Goal: Task Accomplishment & Management: Manage account settings

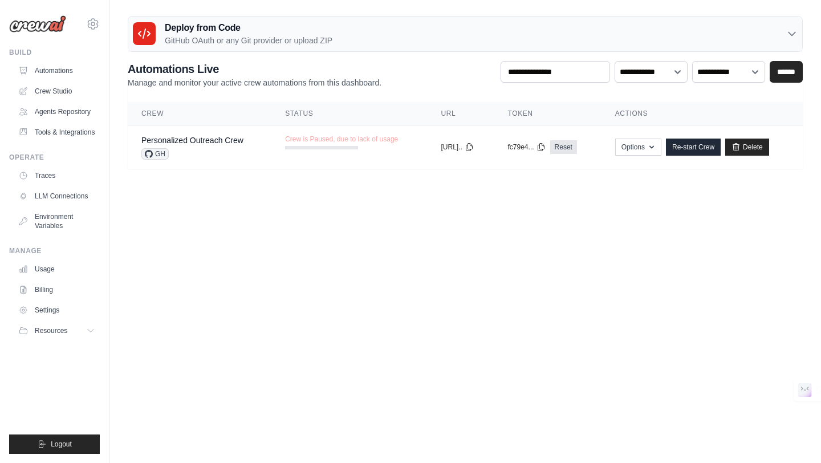
click at [585, 34] on div "Deploy from Code GitHub OAuth or any Git provider or upload ZIP" at bounding box center [465, 34] width 674 height 35
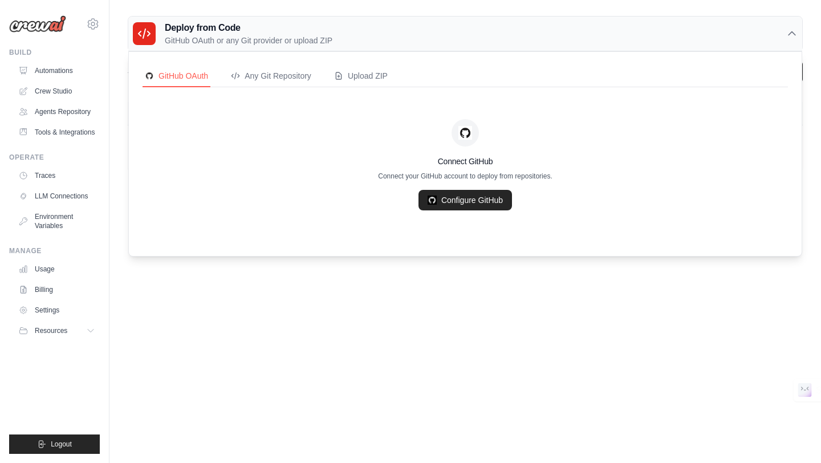
click at [586, 34] on div "Deploy from Code GitHub OAuth or any Git provider or upload ZIP" at bounding box center [465, 34] width 674 height 35
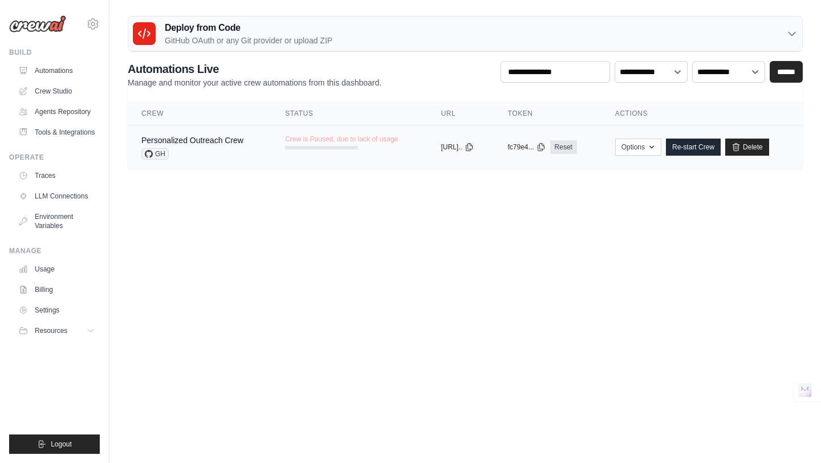
click at [234, 153] on div "GH" at bounding box center [192, 153] width 102 height 11
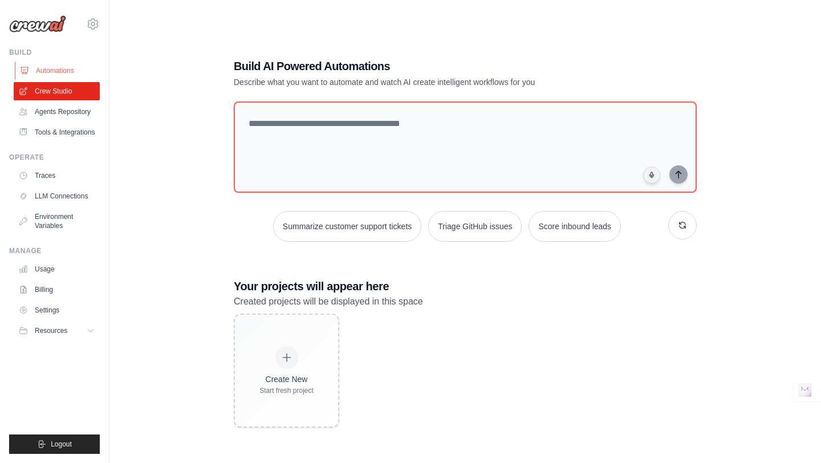
click at [76, 74] on link "Automations" at bounding box center [58, 71] width 86 height 18
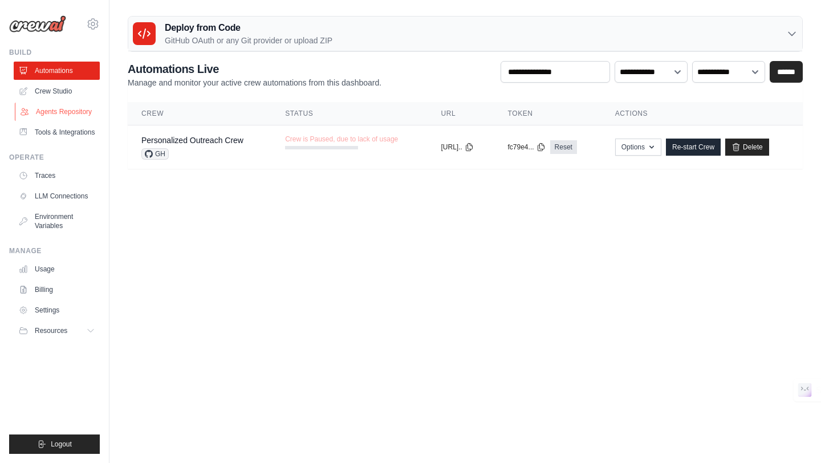
click at [66, 113] on link "Agents Repository" at bounding box center [58, 112] width 86 height 18
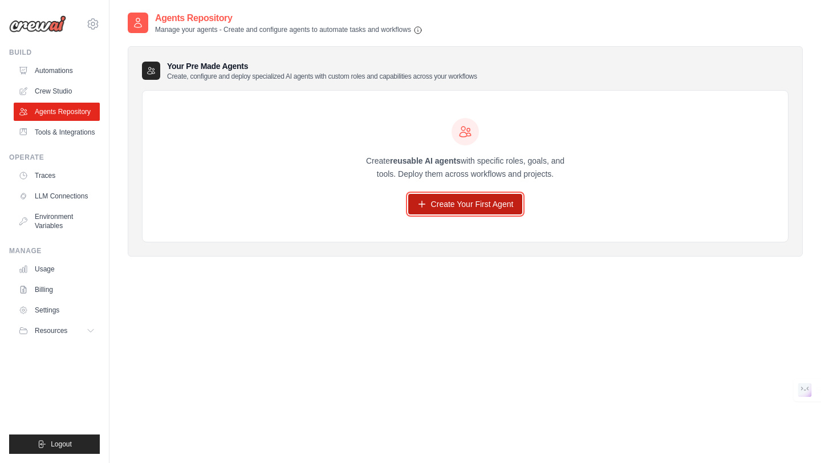
click at [452, 208] on link "Create Your First Agent" at bounding box center [465, 204] width 115 height 21
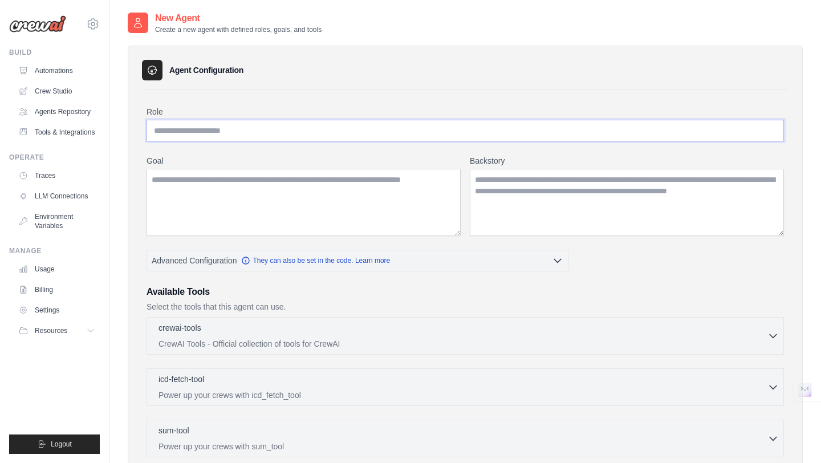
click at [348, 140] on input "Role" at bounding box center [466, 131] width 638 height 22
type input "**********"
click at [336, 192] on textarea "Goal" at bounding box center [304, 202] width 314 height 67
click at [396, 42] on div "**********" at bounding box center [465, 351] width 675 height 635
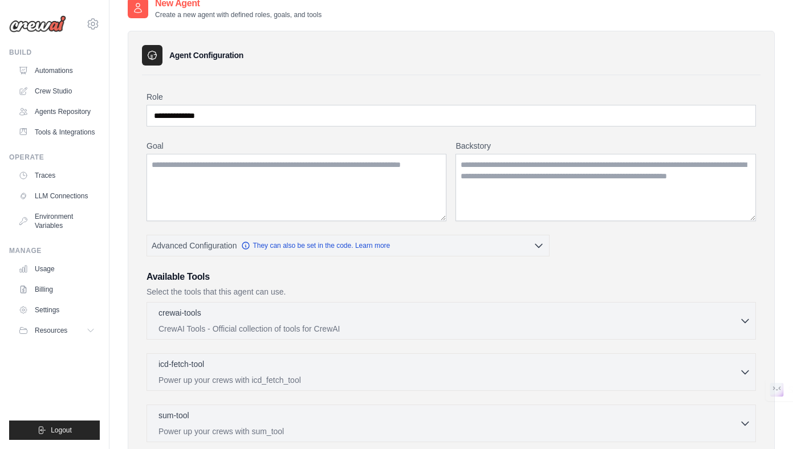
scroll to position [23, 0]
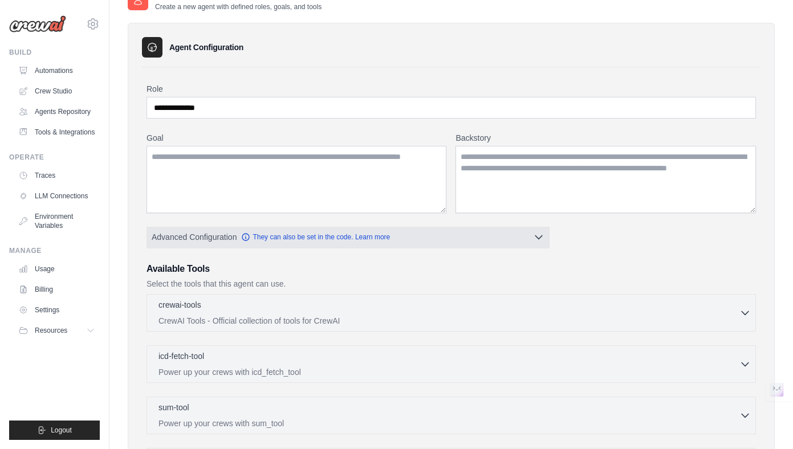
click at [540, 243] on button "Advanced Configuration They can also be set in the code. Learn more" at bounding box center [348, 237] width 402 height 21
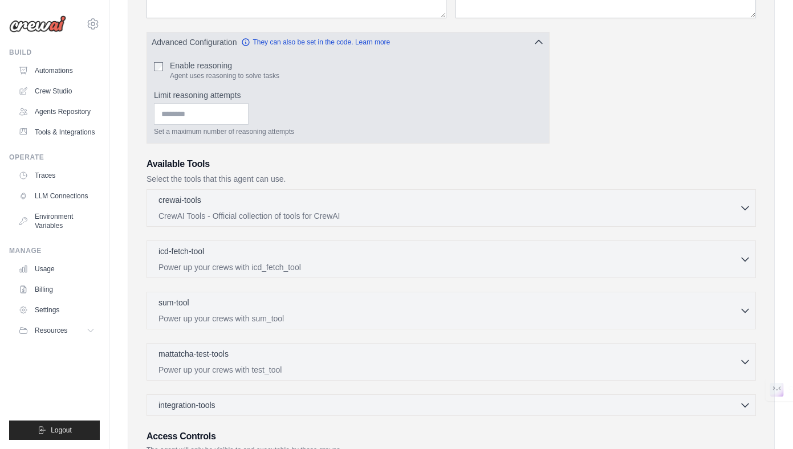
scroll to position [220, 0]
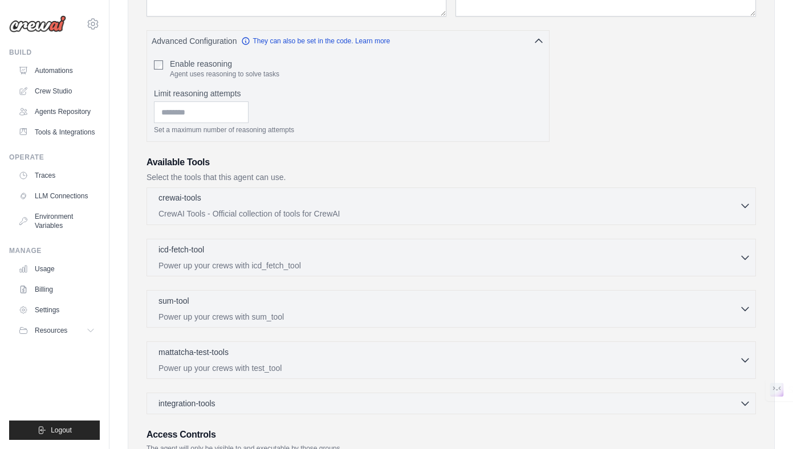
click at [551, 208] on p "CrewAI Tools - Official collection of tools for CrewAI" at bounding box center [449, 213] width 581 height 11
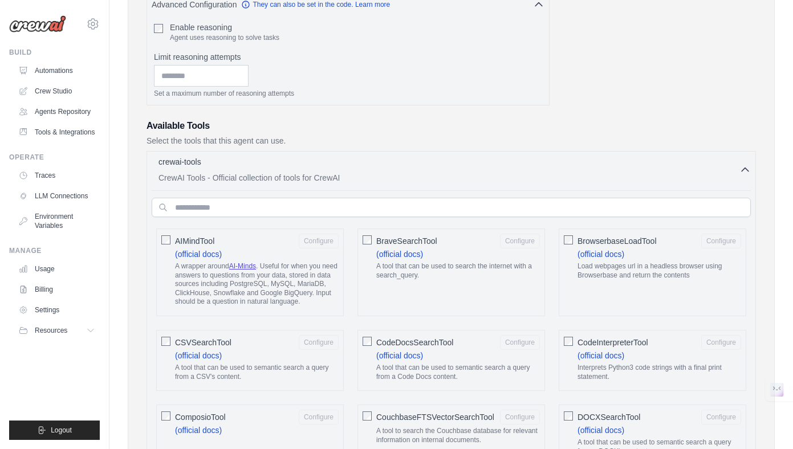
scroll to position [238, 0]
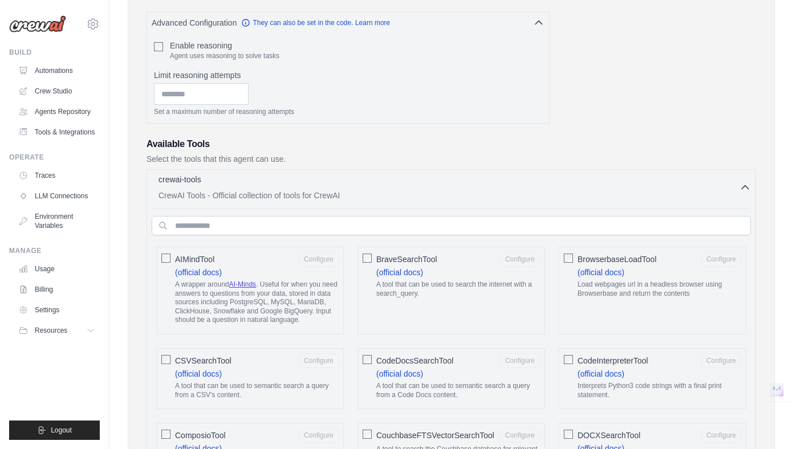
click at [745, 184] on icon "button" at bounding box center [745, 187] width 11 height 11
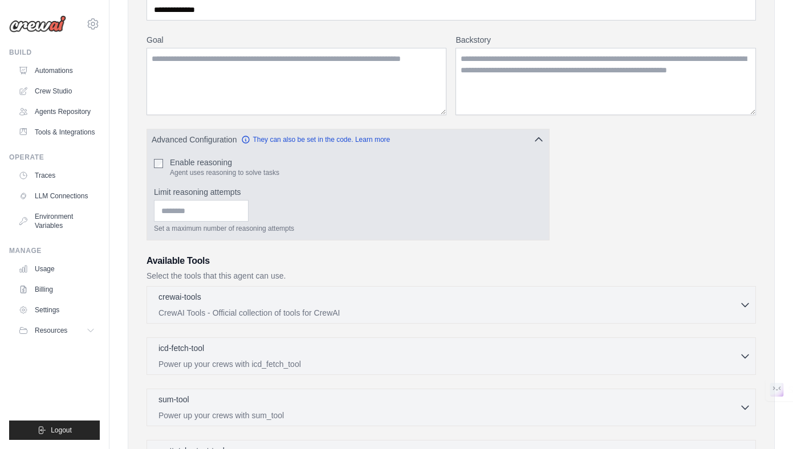
scroll to position [172, 0]
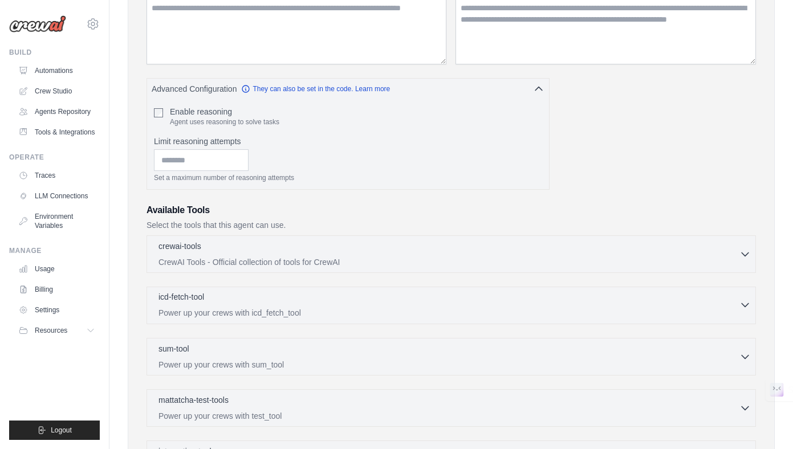
click at [294, 304] on div "icd-fetch-tool 0 selected" at bounding box center [449, 298] width 581 height 14
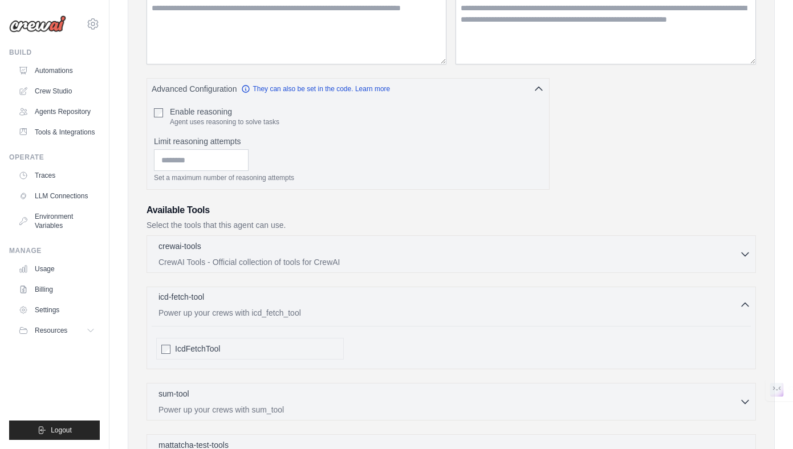
click at [294, 304] on div "icd-fetch-tool 0 selected" at bounding box center [449, 298] width 581 height 14
click at [289, 365] on p "Power up your crews with sum_tool" at bounding box center [449, 364] width 581 height 11
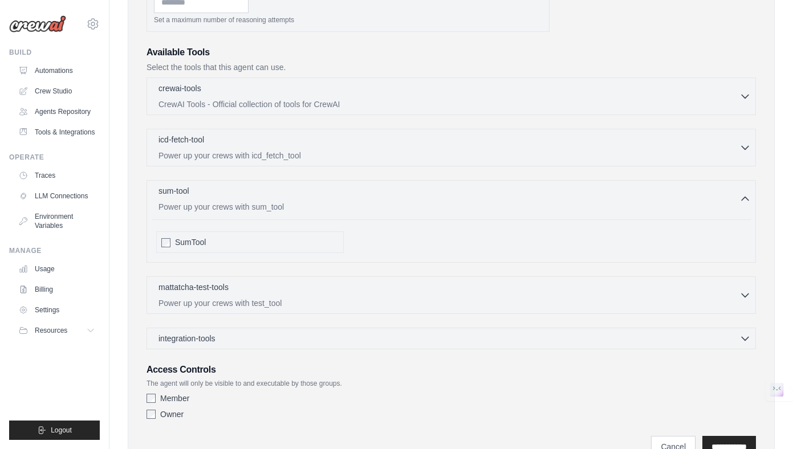
scroll to position [334, 0]
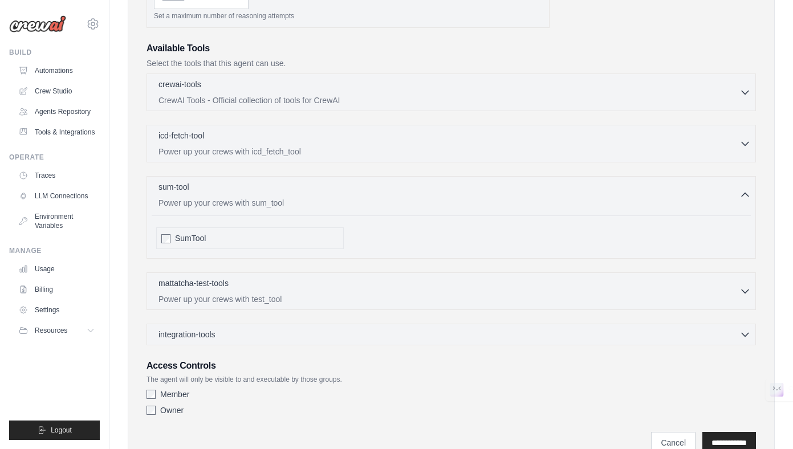
click at [259, 239] on div "SumTool" at bounding box center [257, 238] width 164 height 11
click at [226, 240] on div "SumTool" at bounding box center [257, 238] width 164 height 11
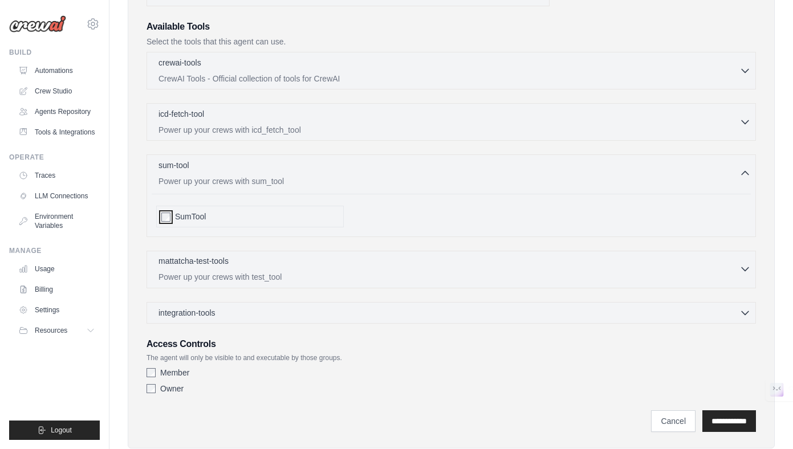
scroll to position [384, 0]
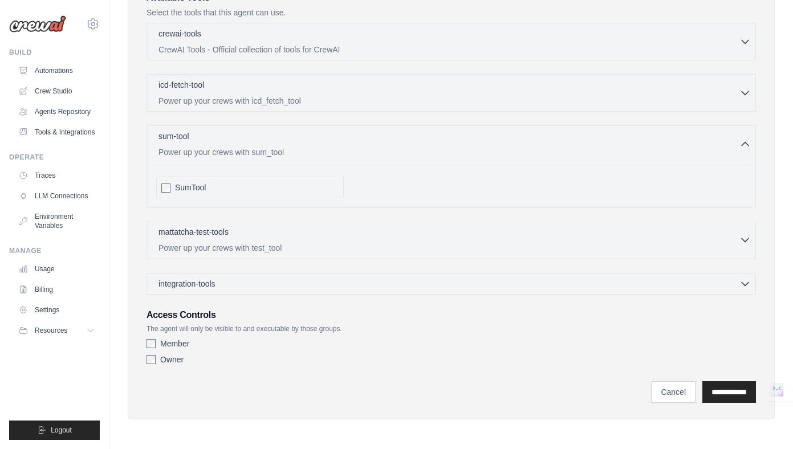
click at [240, 244] on p "Power up your crews with test_tool" at bounding box center [449, 247] width 581 height 11
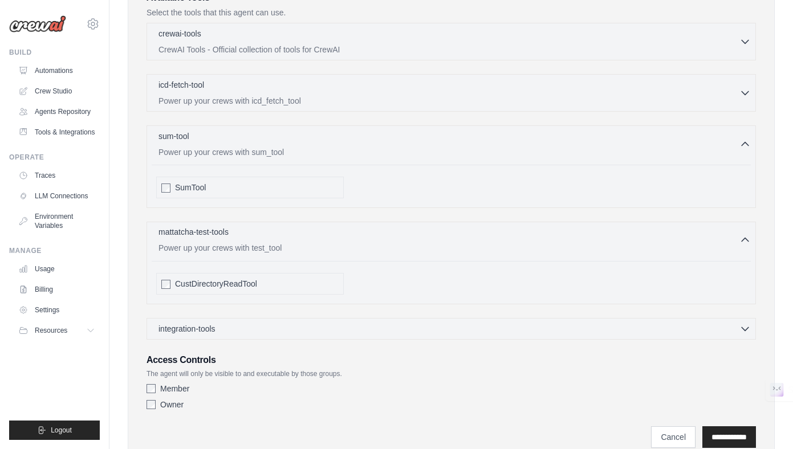
click at [240, 244] on p "Power up your crews with test_tool" at bounding box center [449, 247] width 581 height 11
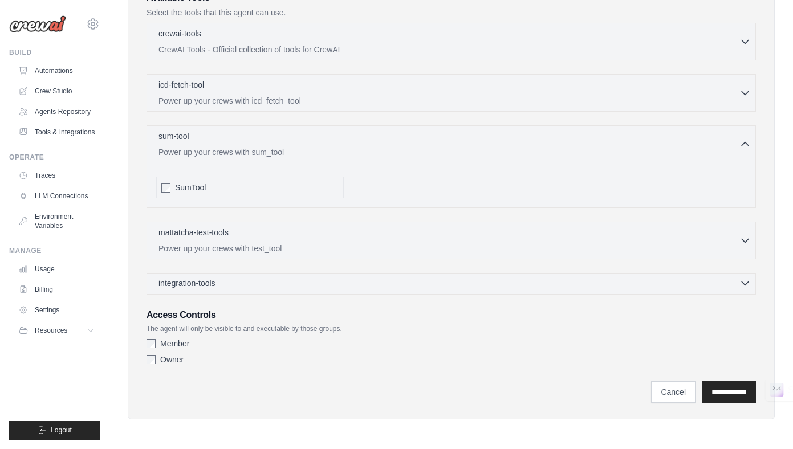
click at [240, 285] on div "integration-tools 0 selected" at bounding box center [455, 283] width 592 height 11
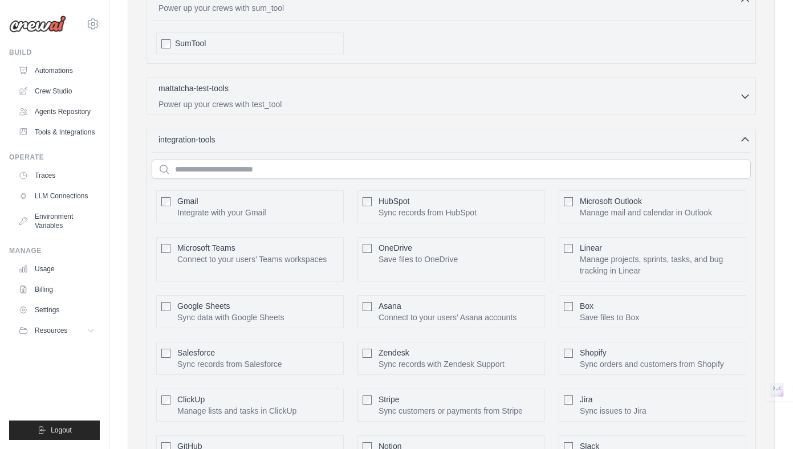
scroll to position [525, 0]
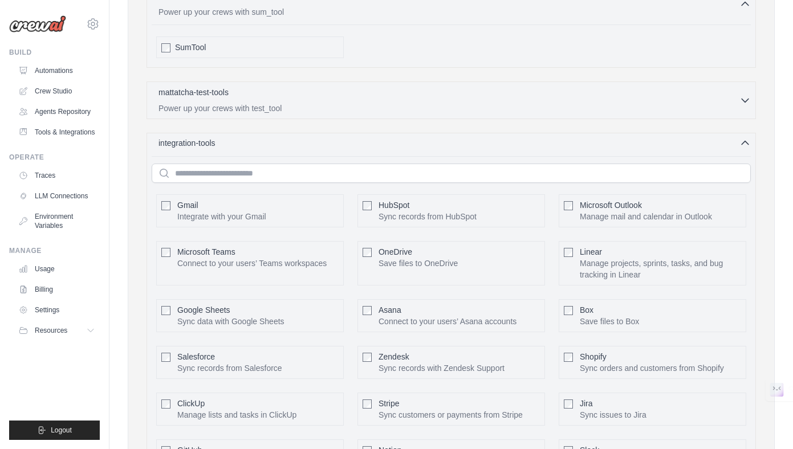
click at [744, 144] on icon "button" at bounding box center [745, 142] width 11 height 11
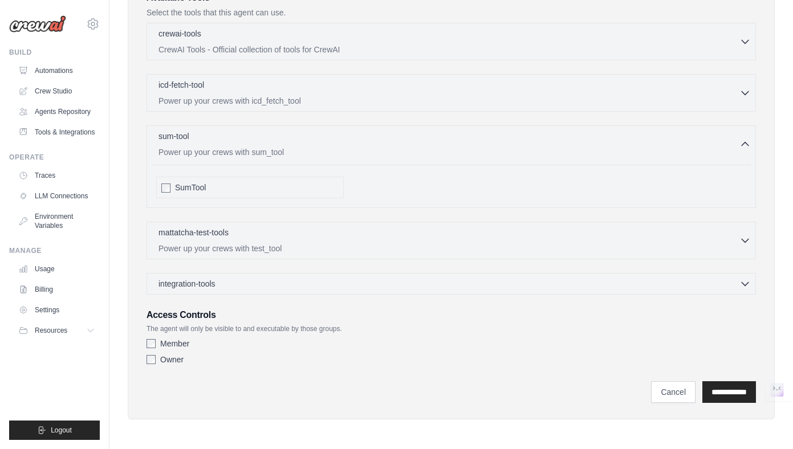
scroll to position [0, 0]
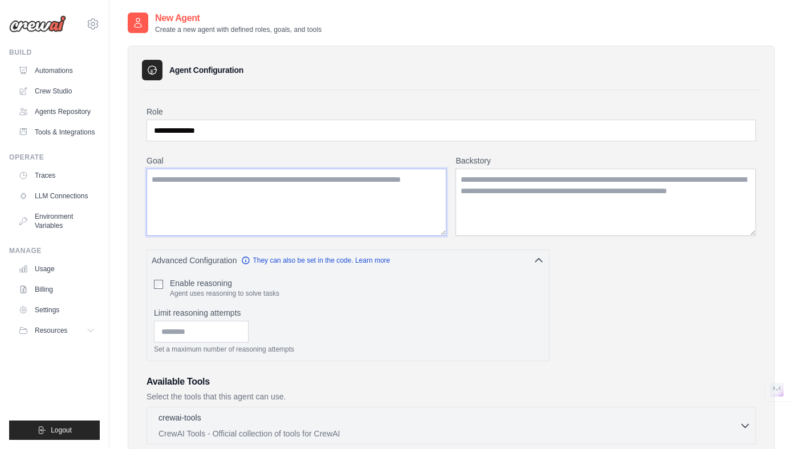
click at [399, 181] on textarea "Goal" at bounding box center [297, 202] width 300 height 67
click at [466, 190] on textarea "Backstory" at bounding box center [606, 202] width 301 height 67
paste textarea "**********"
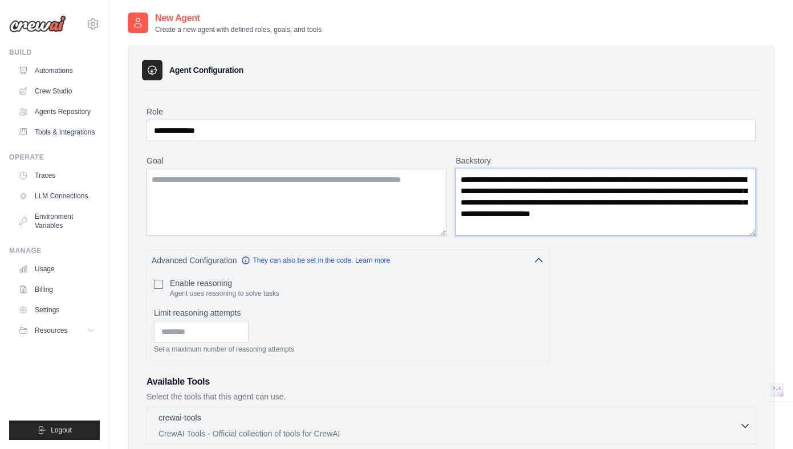
type textarea "**********"
click at [374, 197] on textarea "Goal" at bounding box center [297, 202] width 300 height 67
paste textarea "**********"
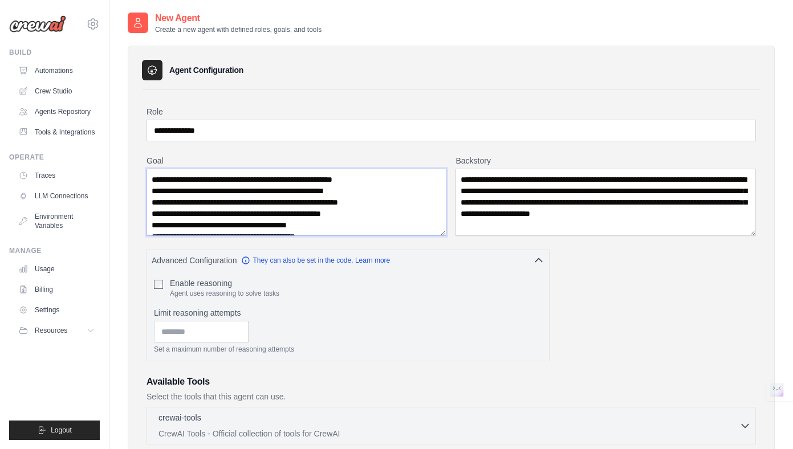
scroll to position [6, 0]
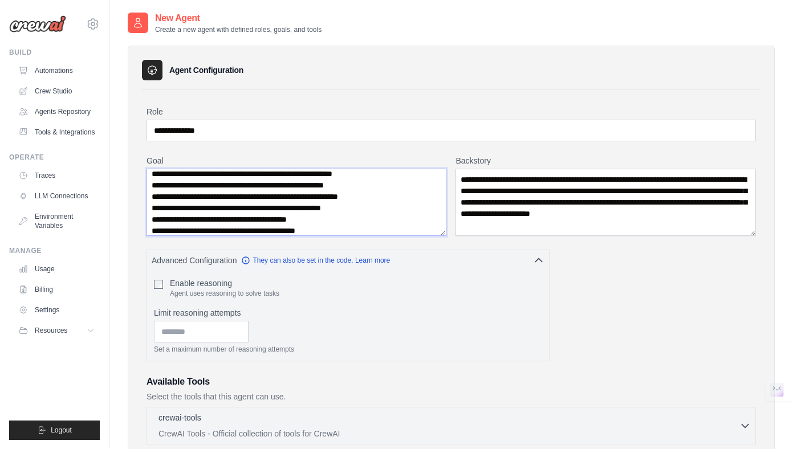
type textarea "**********"
click at [596, 290] on div "**********" at bounding box center [452, 430] width 610 height 648
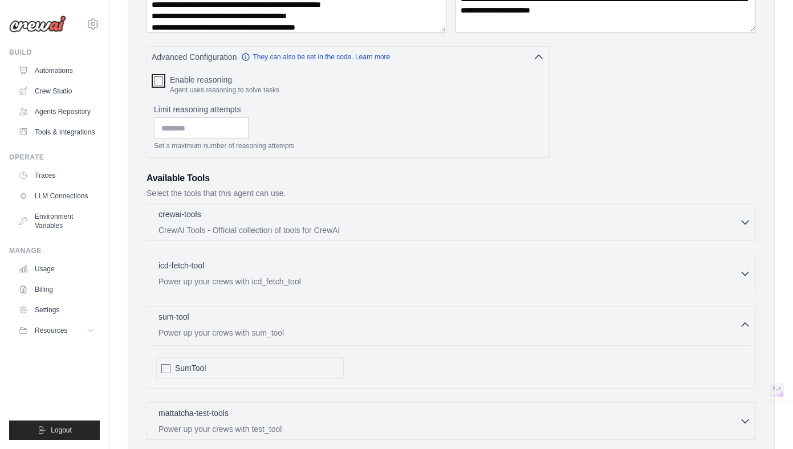
scroll to position [384, 0]
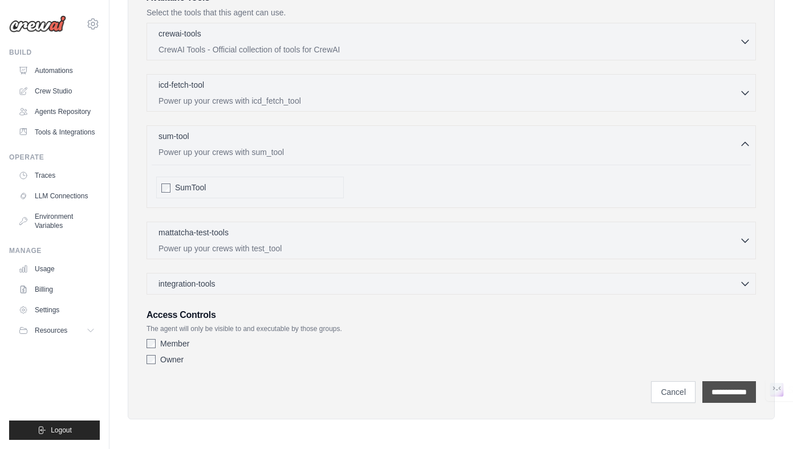
click at [714, 392] on input "**********" at bounding box center [730, 392] width 54 height 22
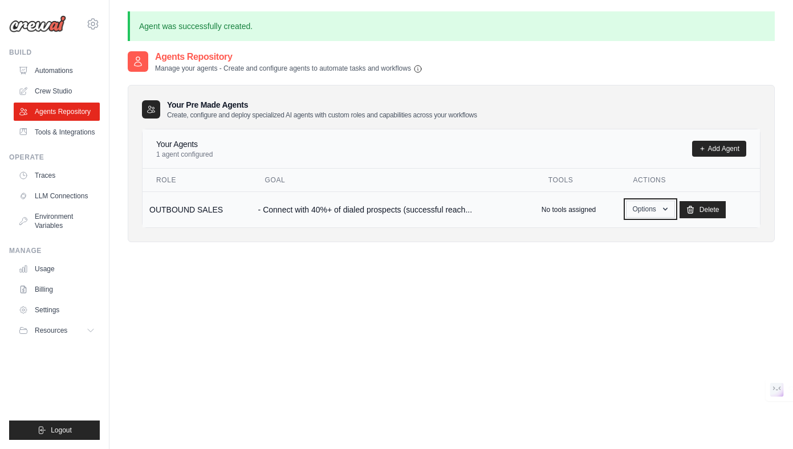
click at [641, 211] on button "Options" at bounding box center [650, 209] width 48 height 17
click at [567, 262] on div "Agents Repository Manage your agents - Create and configure agents to automate …" at bounding box center [451, 274] width 647 height 449
click at [697, 155] on link "Add Agent" at bounding box center [719, 149] width 54 height 16
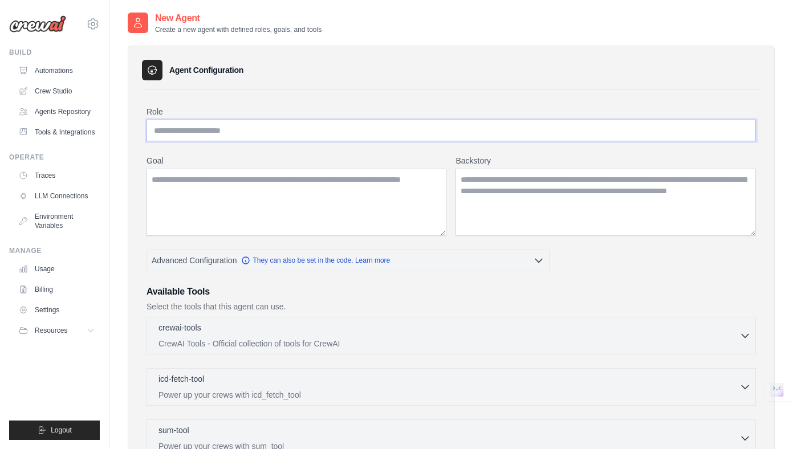
click at [330, 134] on input "Role" at bounding box center [452, 131] width 610 height 22
type input "**********"
click at [508, 182] on textarea "Backstory" at bounding box center [606, 202] width 301 height 67
paste textarea "**********"
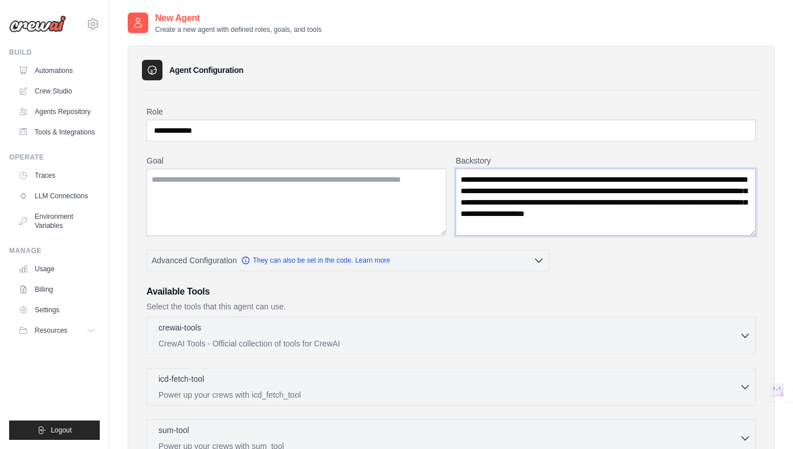
type textarea "**********"
click at [307, 187] on textarea "Goal" at bounding box center [297, 202] width 300 height 67
paste textarea "**********"
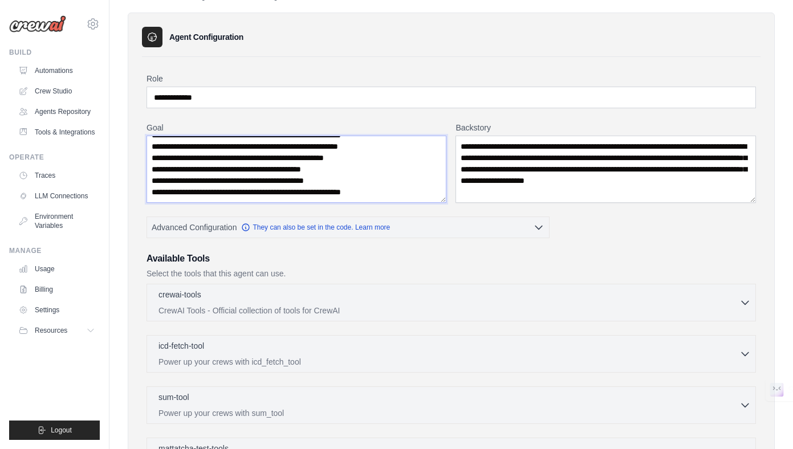
scroll to position [112, 0]
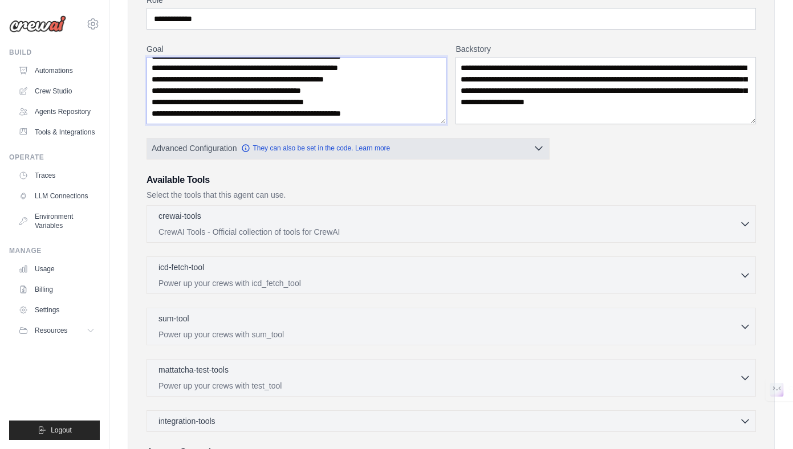
type textarea "**********"
click at [539, 151] on icon "button" at bounding box center [538, 148] width 11 height 11
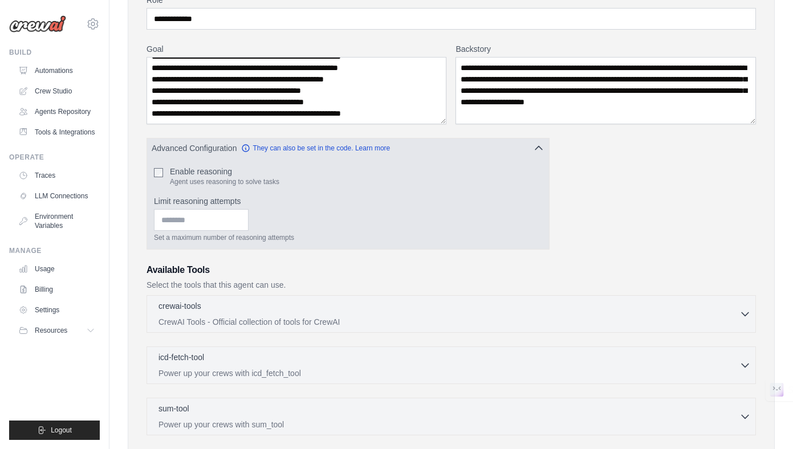
click at [535, 150] on icon "button" at bounding box center [538, 148] width 7 height 3
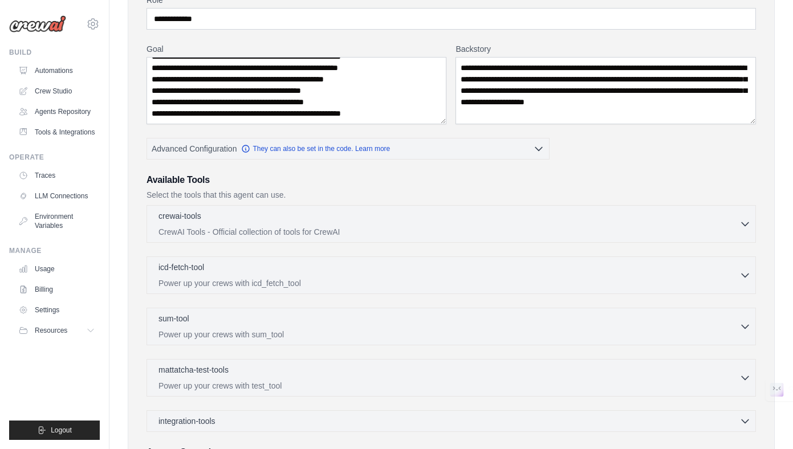
scroll to position [249, 0]
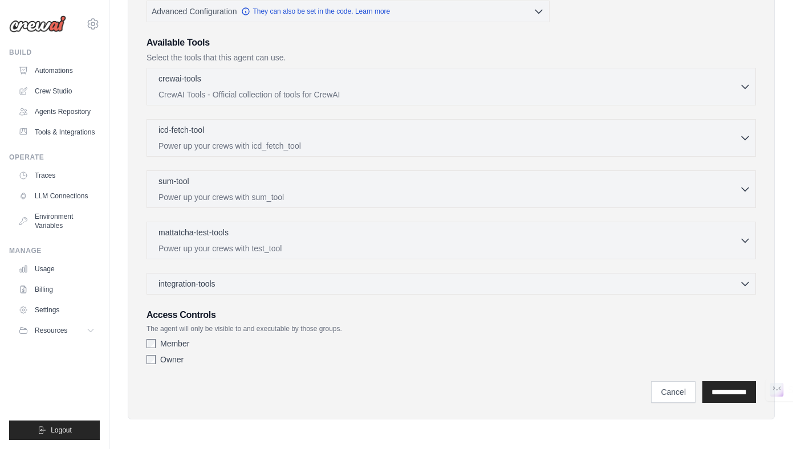
drag, startPoint x: 733, startPoint y: 391, endPoint x: 625, endPoint y: 343, distance: 117.9
click at [625, 343] on div "**********" at bounding box center [451, 123] width 619 height 565
click at [746, 392] on input "**********" at bounding box center [730, 392] width 54 height 22
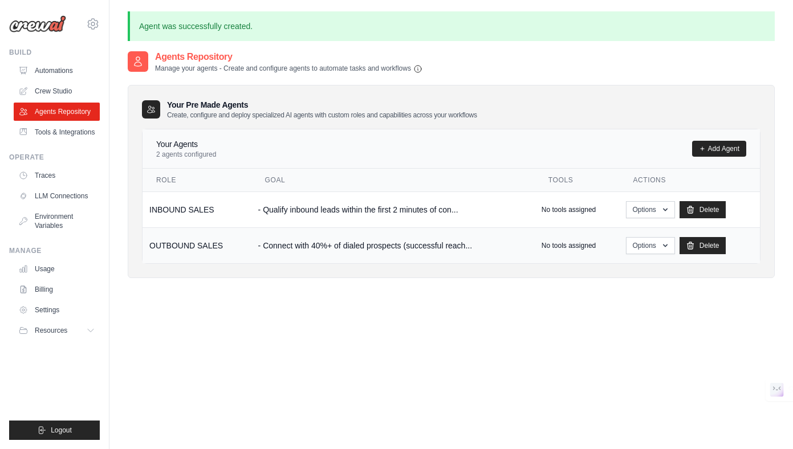
click at [651, 234] on td "Options Show Edit Delete" at bounding box center [689, 246] width 141 height 36
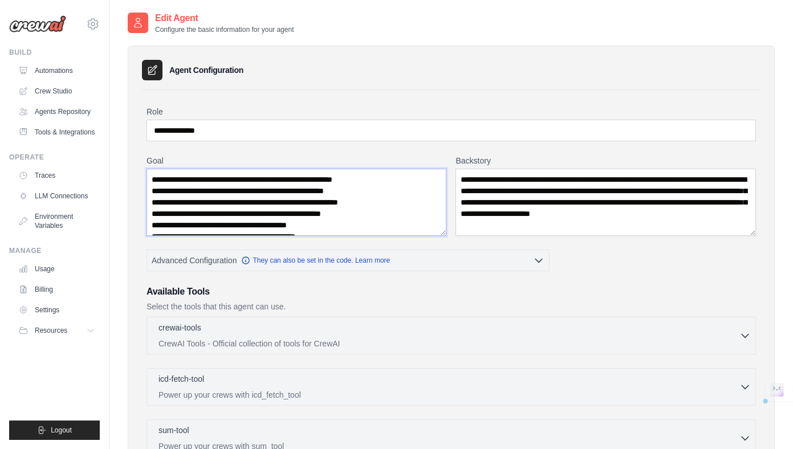
drag, startPoint x: 282, startPoint y: 189, endPoint x: 324, endPoint y: 192, distance: 42.9
click at [324, 192] on textarea "**********" at bounding box center [297, 202] width 300 height 67
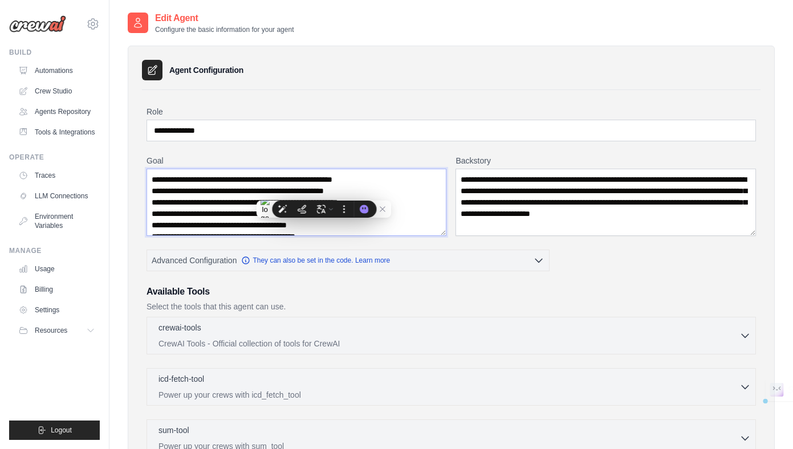
click at [324, 192] on textarea "**********" at bounding box center [297, 202] width 300 height 67
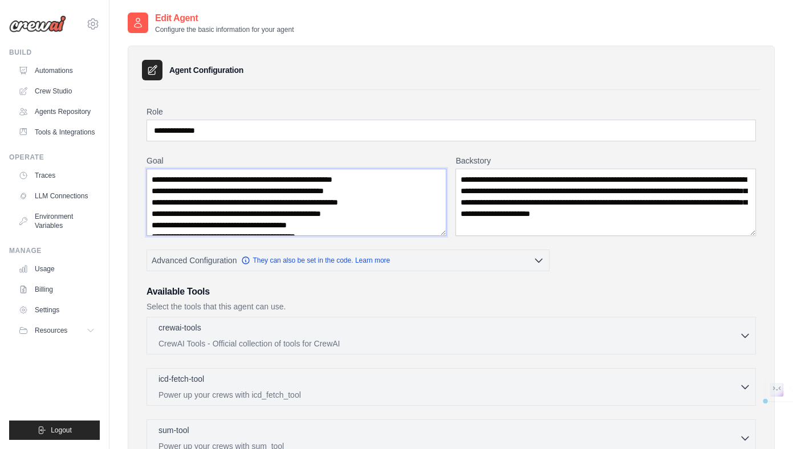
drag, startPoint x: 333, startPoint y: 189, endPoint x: 303, endPoint y: 192, distance: 30.4
click at [303, 192] on textarea "**********" at bounding box center [297, 202] width 300 height 67
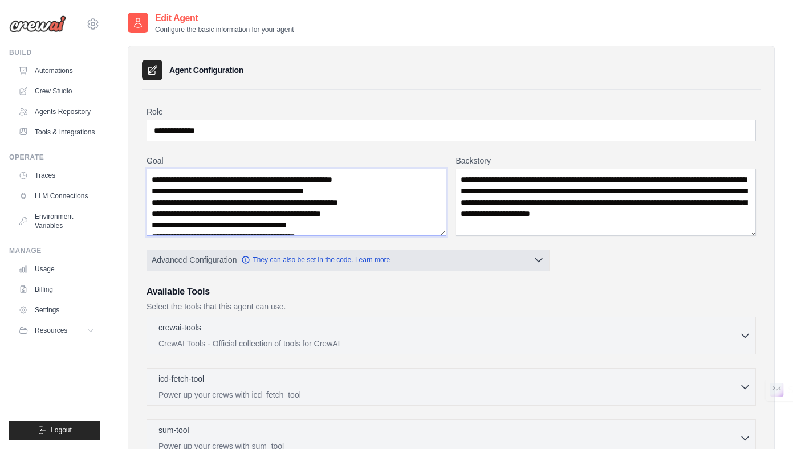
type textarea "**********"
click at [463, 266] on button "Advanced Configuration They can also be set in the code. Learn more" at bounding box center [348, 260] width 402 height 21
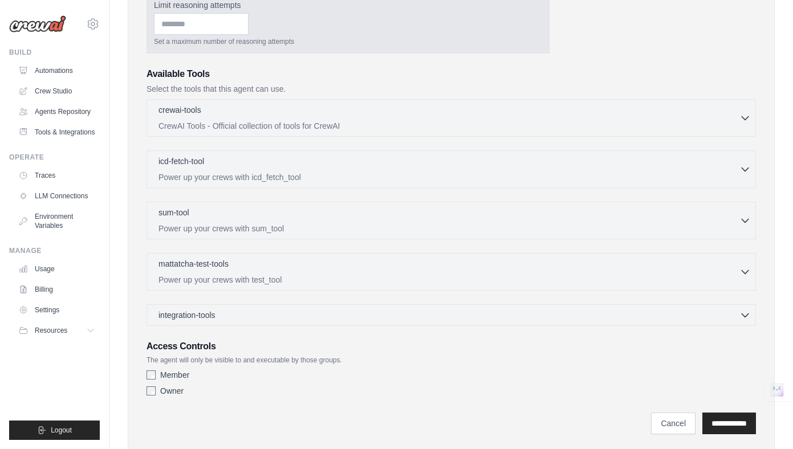
scroll to position [339, 0]
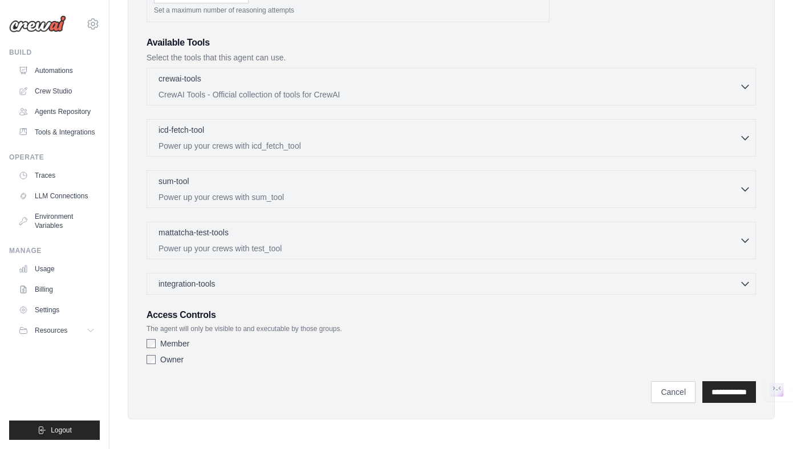
click at [162, 358] on label "Owner" at bounding box center [171, 359] width 23 height 11
click at [730, 392] on input "**********" at bounding box center [730, 392] width 54 height 22
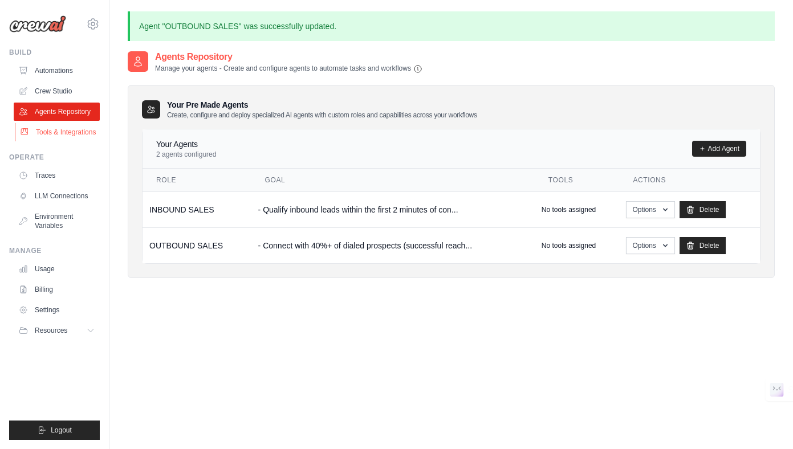
click at [43, 139] on link "Tools & Integrations" at bounding box center [58, 132] width 86 height 18
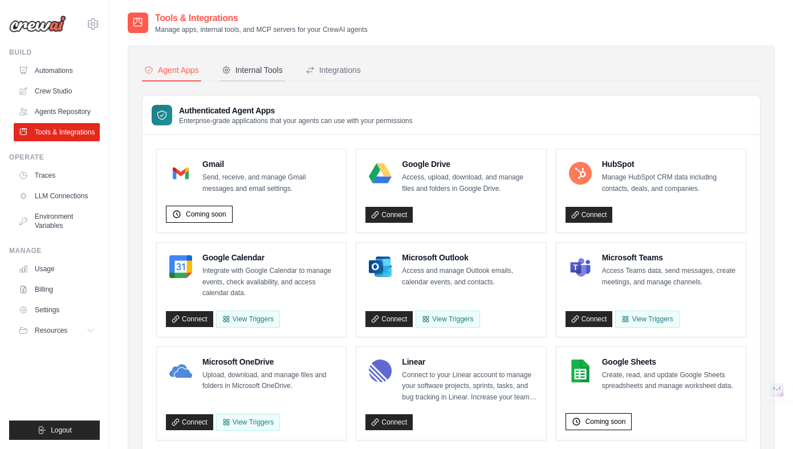
click at [257, 70] on div "Internal Tools" at bounding box center [252, 69] width 61 height 11
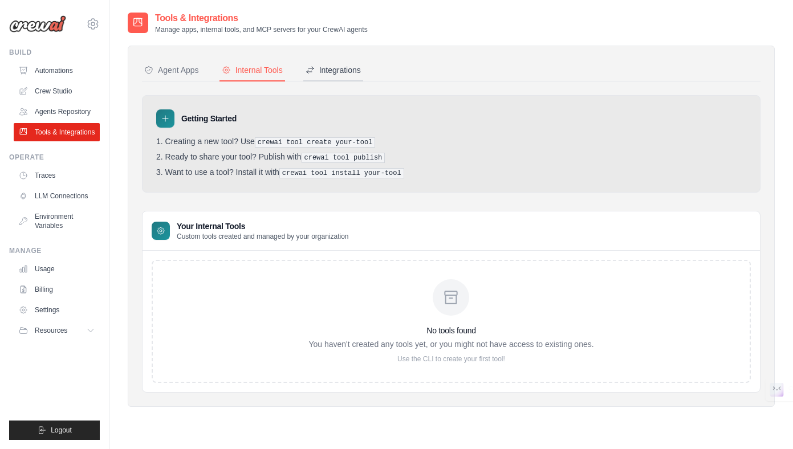
click at [339, 72] on div "Integrations" at bounding box center [333, 69] width 55 height 11
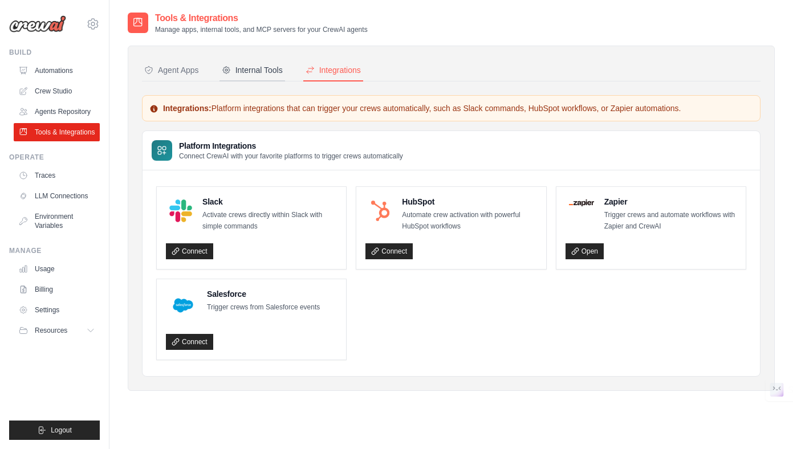
click at [255, 74] on div "Internal Tools" at bounding box center [252, 69] width 61 height 11
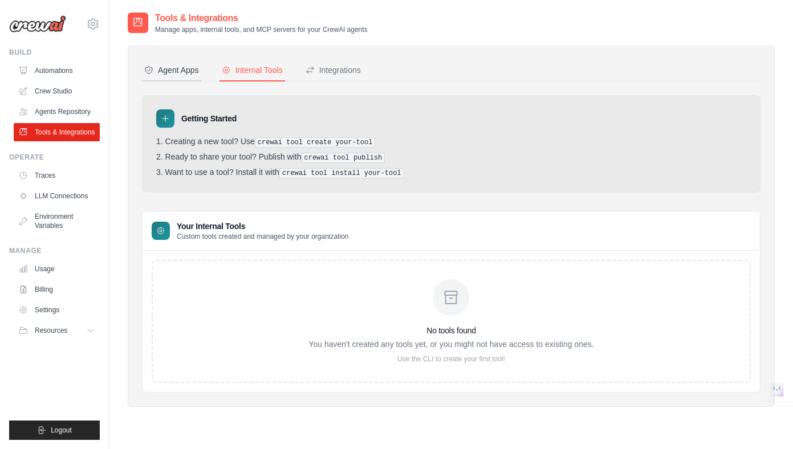
click at [180, 64] on div "Agent Apps" at bounding box center [171, 69] width 55 height 11
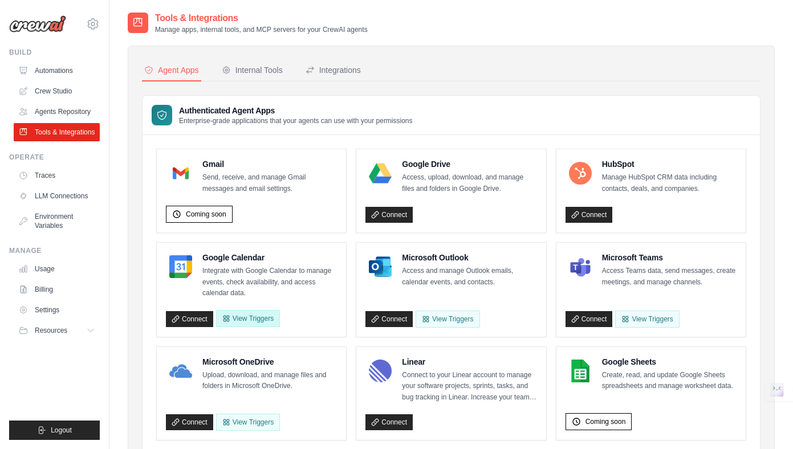
click at [242, 318] on button "View Triggers" at bounding box center [248, 318] width 64 height 17
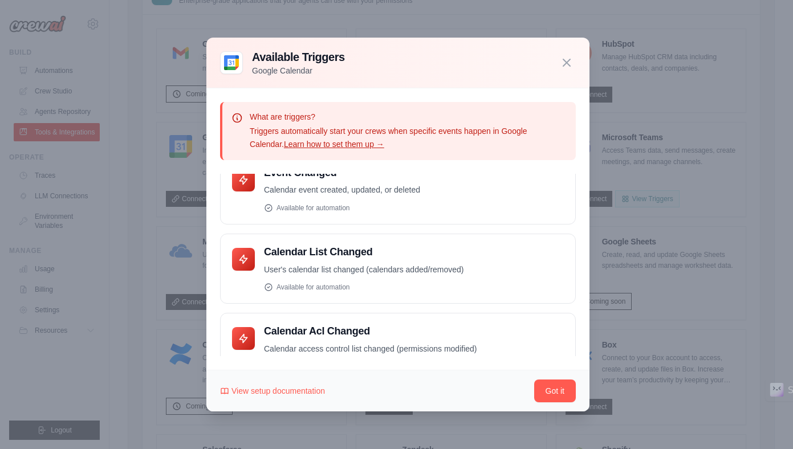
scroll to position [7, 0]
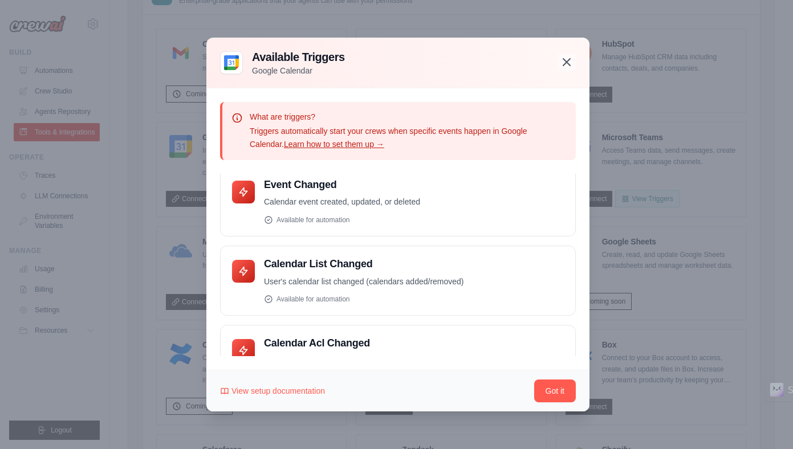
click at [567, 63] on icon "button" at bounding box center [566, 62] width 7 height 7
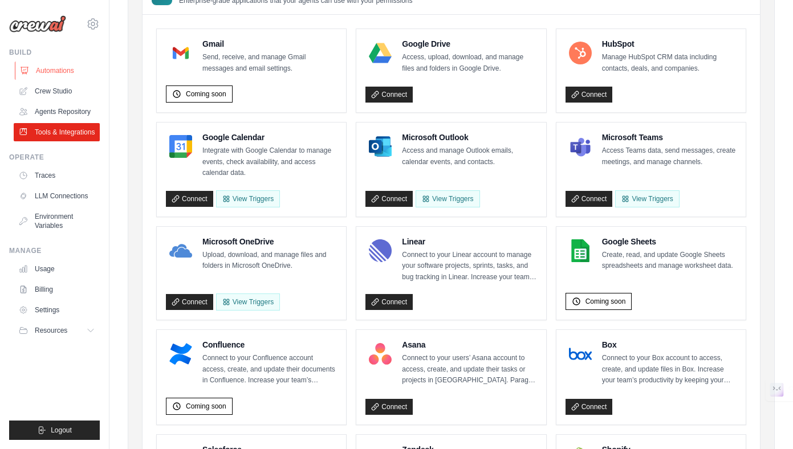
click at [66, 66] on link "Automations" at bounding box center [58, 71] width 86 height 18
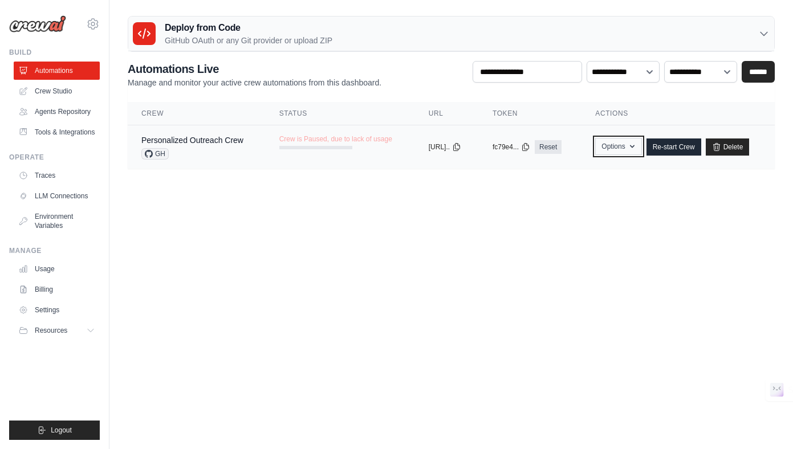
click at [640, 149] on button "Options" at bounding box center [618, 146] width 46 height 17
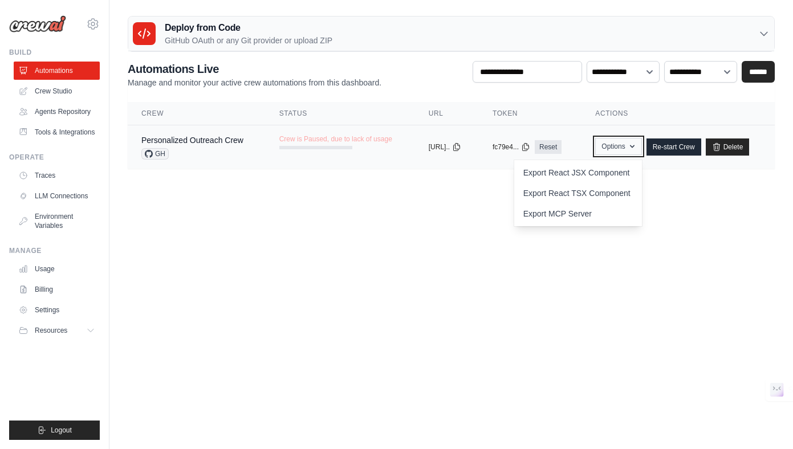
click at [640, 149] on button "Options" at bounding box center [618, 146] width 46 height 17
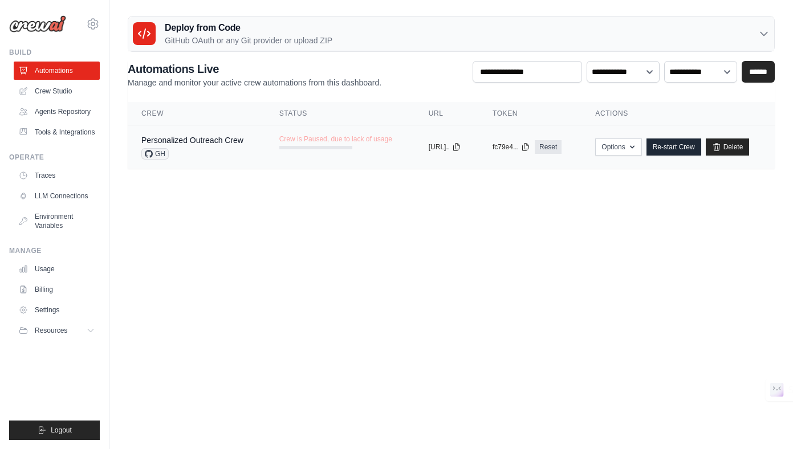
click at [432, 149] on div "copied" at bounding box center [441, 143] width 25 height 14
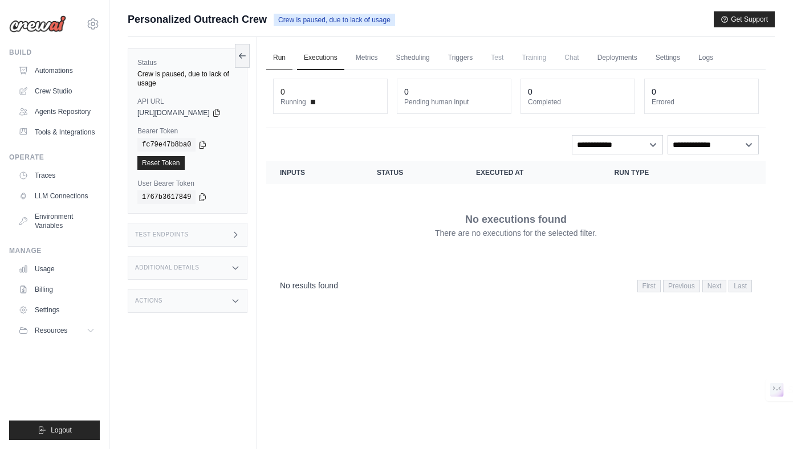
click at [293, 58] on link "Run" at bounding box center [279, 58] width 26 height 24
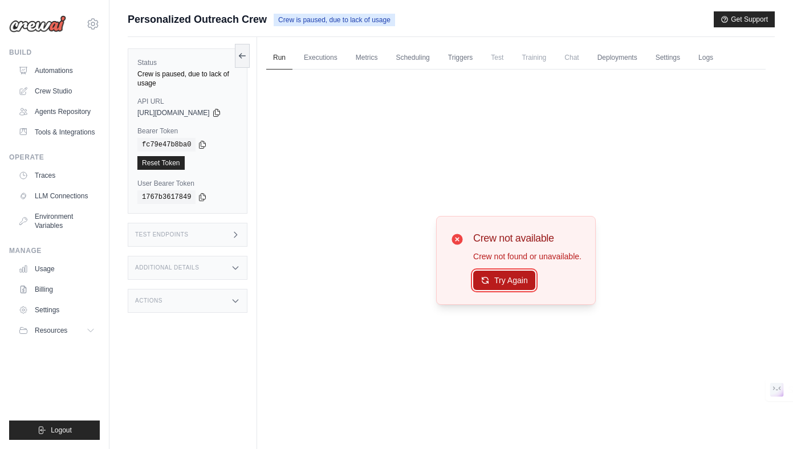
click at [505, 283] on button "Try Again" at bounding box center [504, 280] width 62 height 19
click at [50, 66] on link "Automations" at bounding box center [58, 71] width 86 height 18
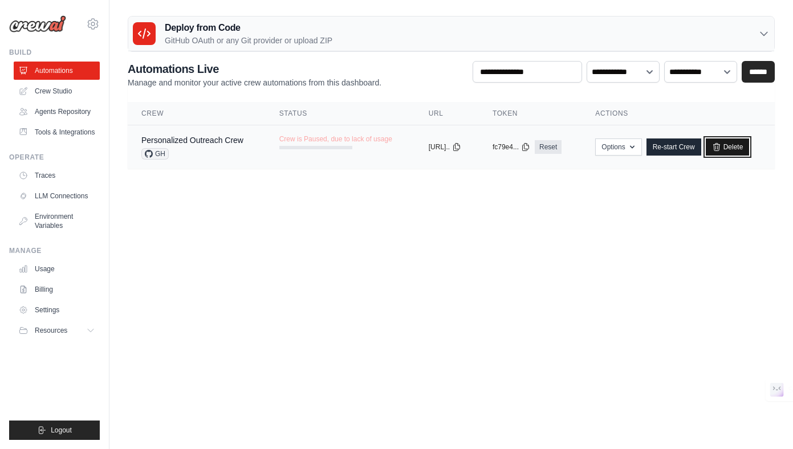
click at [720, 151] on icon at bounding box center [716, 146] width 6 height 7
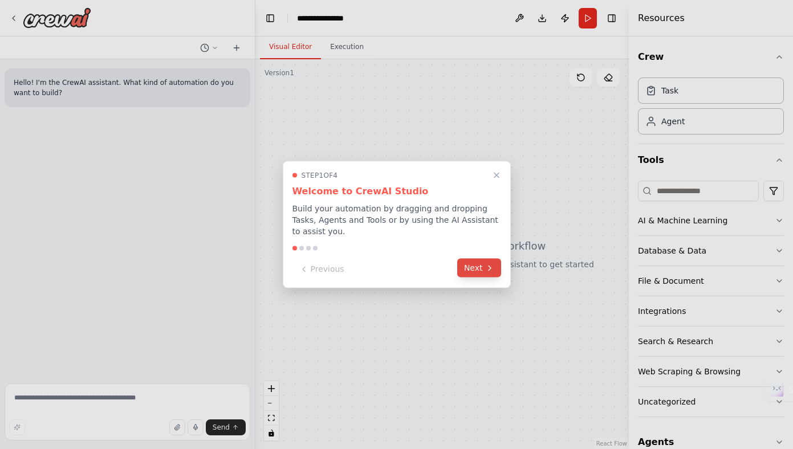
click at [461, 270] on button "Next" at bounding box center [479, 268] width 44 height 19
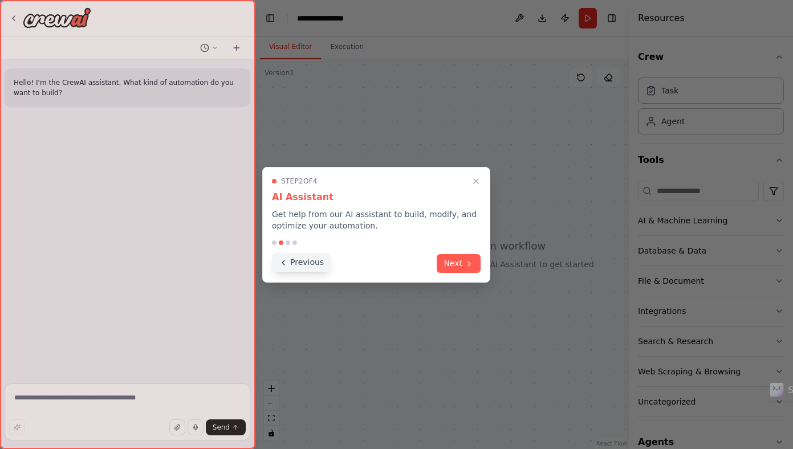
click at [306, 265] on button "Previous" at bounding box center [301, 262] width 59 height 19
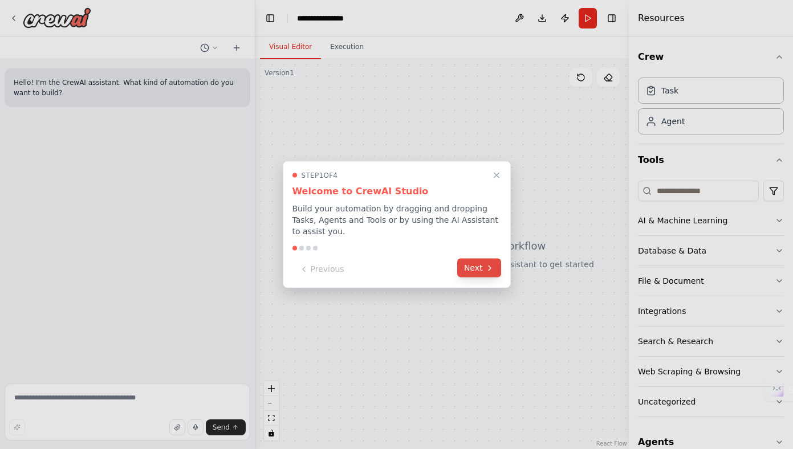
click at [466, 271] on button "Next" at bounding box center [479, 268] width 44 height 19
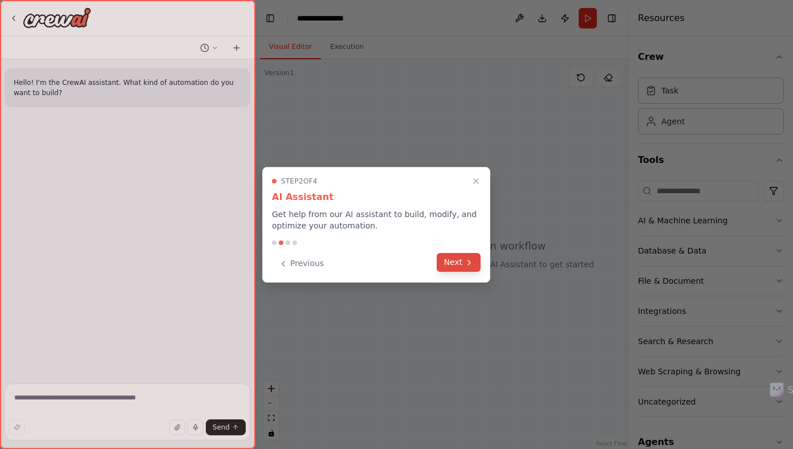
click at [452, 267] on button "Next" at bounding box center [459, 262] width 44 height 19
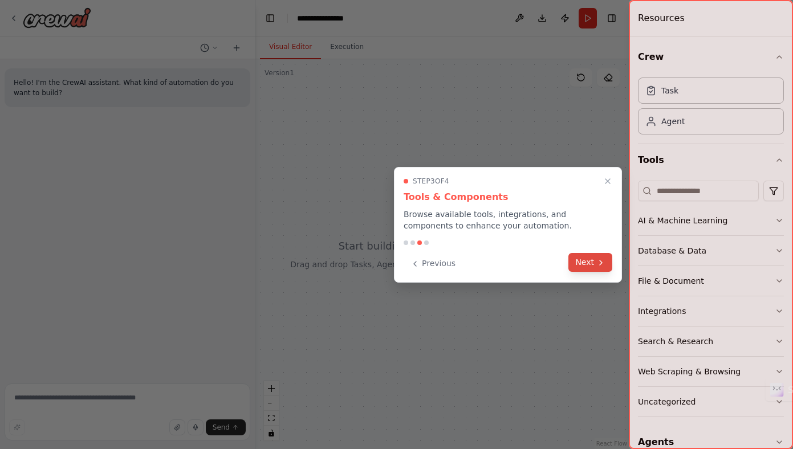
click at [584, 266] on button "Next" at bounding box center [591, 262] width 44 height 19
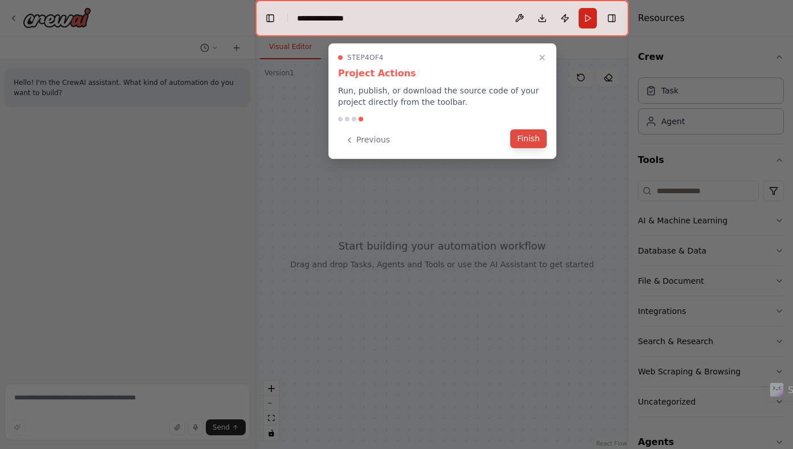
click at [529, 137] on button "Finish" at bounding box center [528, 138] width 36 height 19
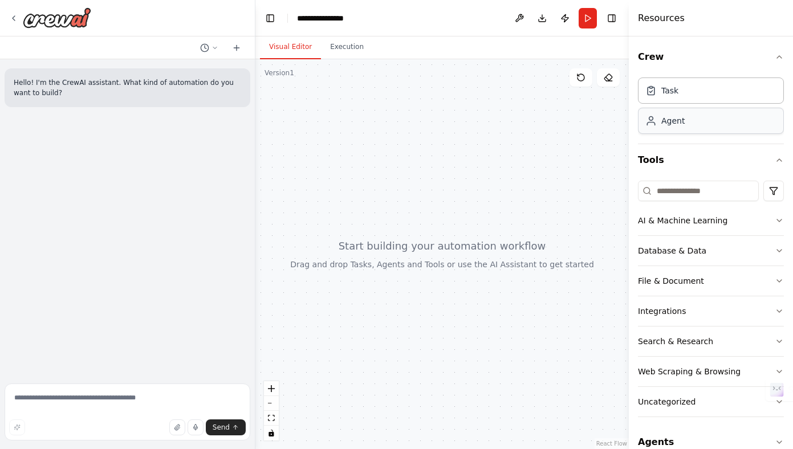
click at [709, 132] on div "Agent" at bounding box center [711, 121] width 146 height 26
click at [671, 131] on div "Agent" at bounding box center [711, 121] width 146 height 26
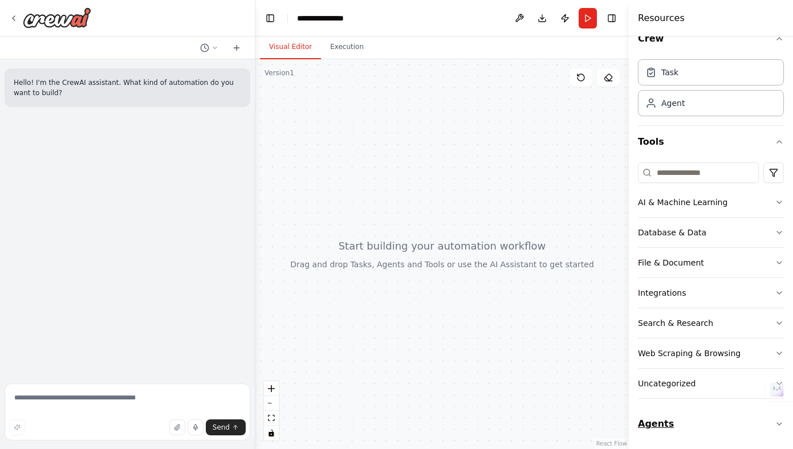
click at [657, 431] on button "Agents" at bounding box center [711, 424] width 146 height 32
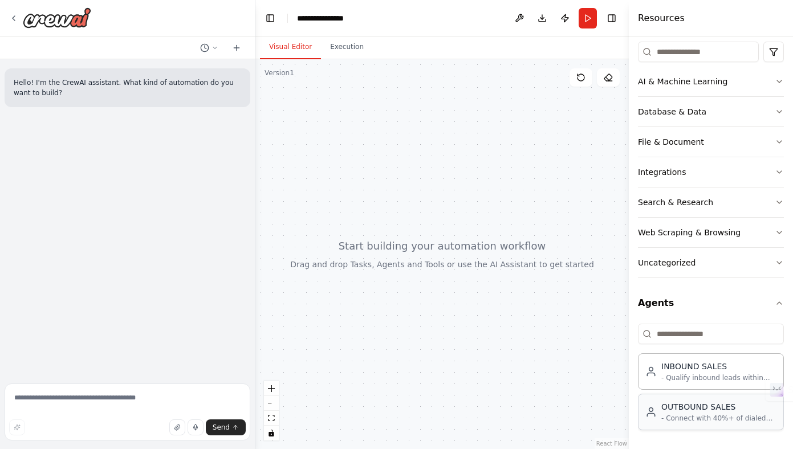
click at [671, 427] on div "OUTBOUND SALES - Connect with 40%+ of dialed prospects (successful reach rate) …" at bounding box center [711, 412] width 146 height 36
click at [676, 413] on div "OUTBOUND SALES - Connect with 40%+ of dialed prospects (successful reach rate) …" at bounding box center [718, 412] width 115 height 22
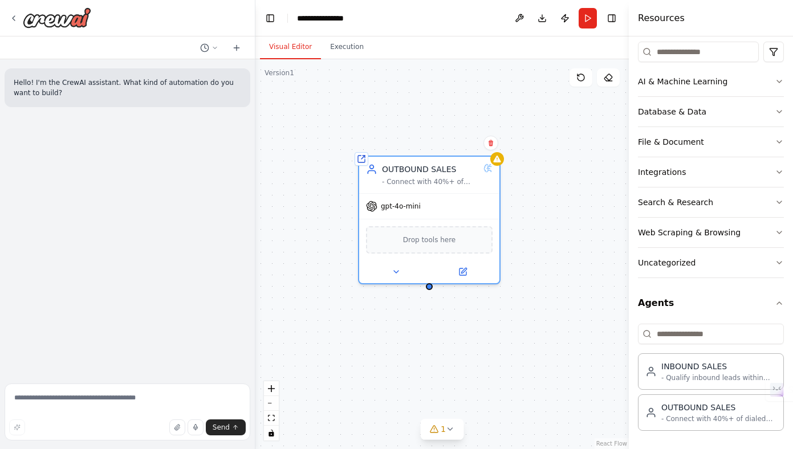
drag, startPoint x: 432, startPoint y: 188, endPoint x: 431, endPoint y: 62, distance: 126.0
click at [431, 62] on div "Shared agent from repository OUTBOUND SALES - Connect with 40%+ of dialed prosp…" at bounding box center [442, 254] width 374 height 390
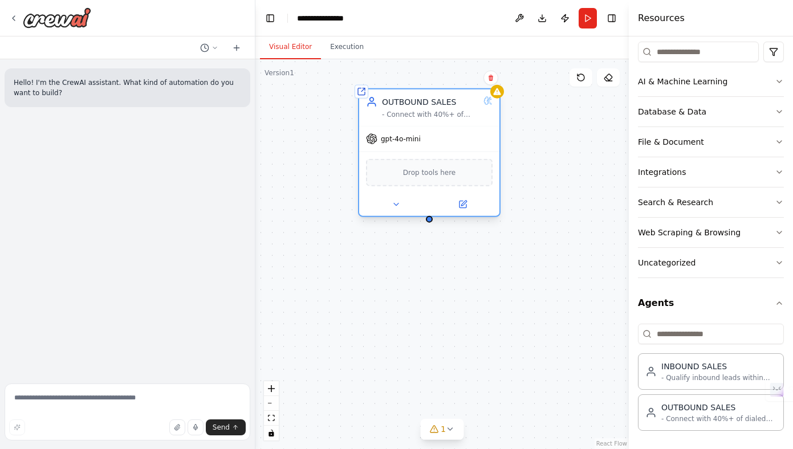
drag, startPoint x: 416, startPoint y: 178, endPoint x: 419, endPoint y: 105, distance: 73.0
click at [419, 105] on div "OUTBOUND SALES - Connect with 40%+ of dialed prospects (successful reach rate) …" at bounding box center [430, 107] width 97 height 23
click at [782, 302] on icon "button" at bounding box center [779, 303] width 9 height 9
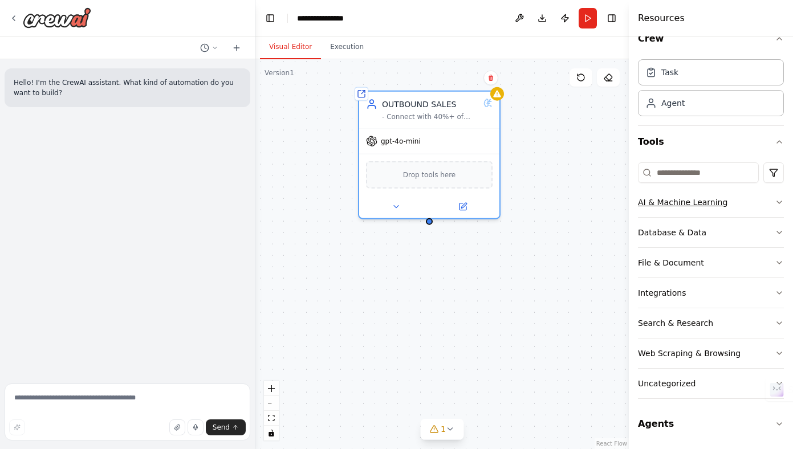
click at [735, 201] on button "AI & Machine Learning" at bounding box center [711, 203] width 146 height 30
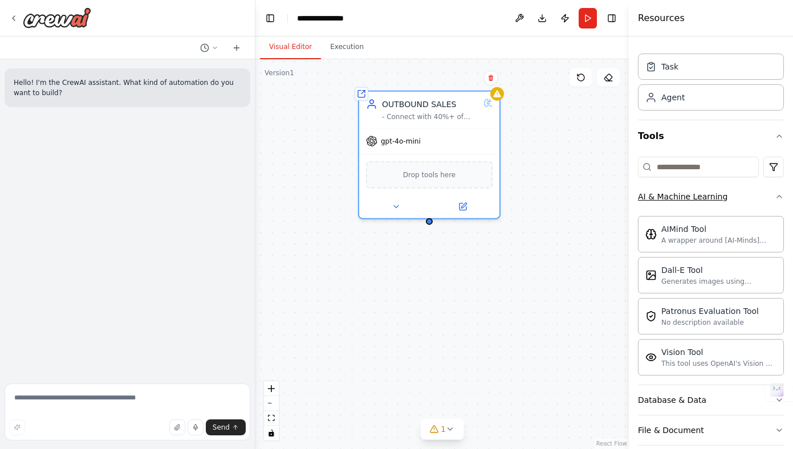
scroll to position [18, 0]
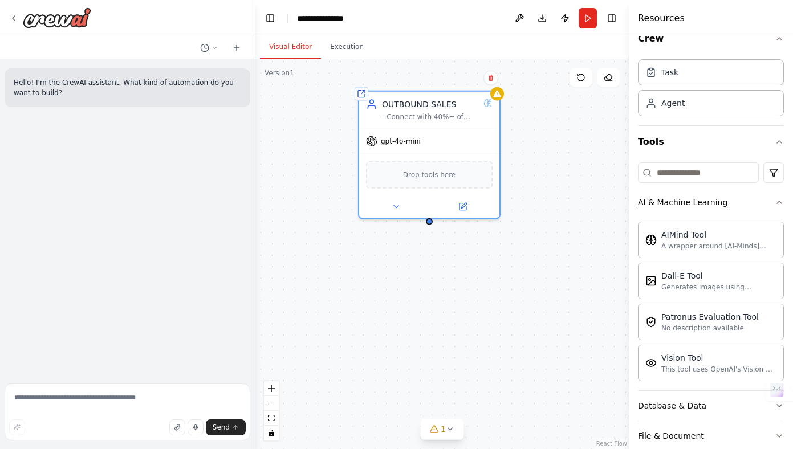
click at [735, 201] on button "AI & Machine Learning" at bounding box center [711, 203] width 146 height 30
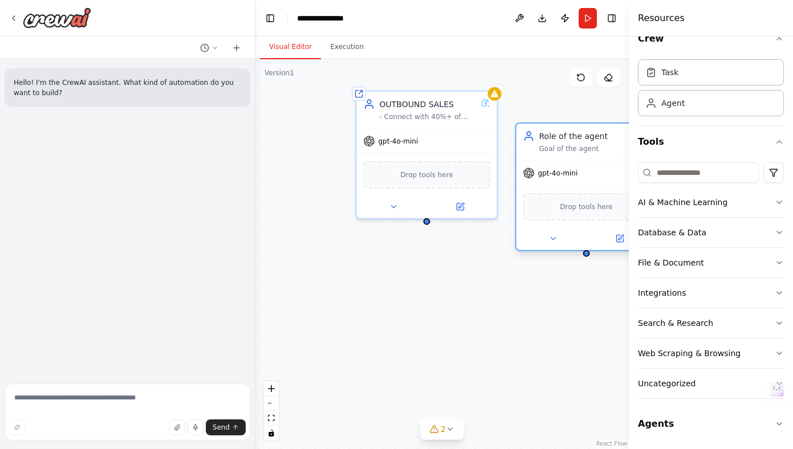
drag, startPoint x: 613, startPoint y: 228, endPoint x: 529, endPoint y: 151, distance: 113.8
click at [529, 151] on div "Role of the agent Goal of the agent" at bounding box center [586, 142] width 127 height 23
click at [555, 149] on div "Goal of the agent" at bounding box center [594, 148] width 111 height 9
click at [617, 243] on button at bounding box center [620, 239] width 64 height 14
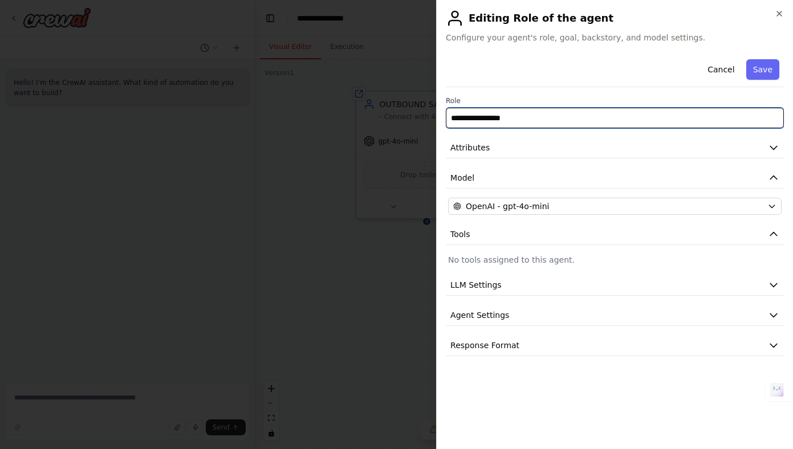
click at [610, 118] on input "**********" at bounding box center [615, 118] width 338 height 21
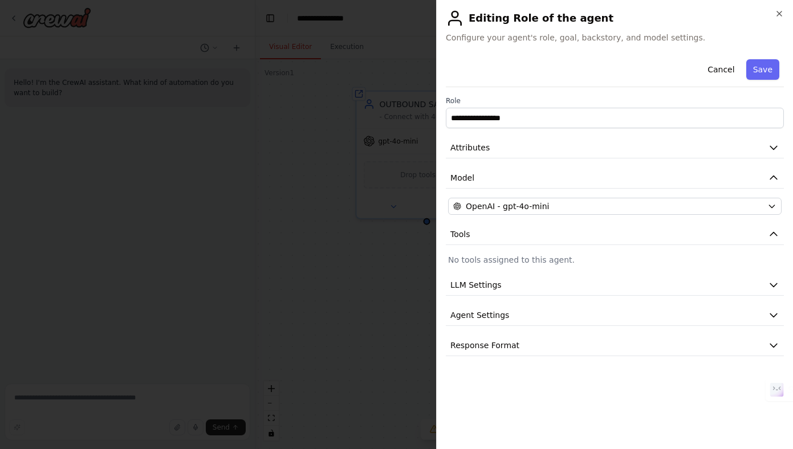
click at [604, 88] on div "**********" at bounding box center [615, 206] width 338 height 302
click at [525, 319] on button "Agent Settings" at bounding box center [615, 315] width 338 height 21
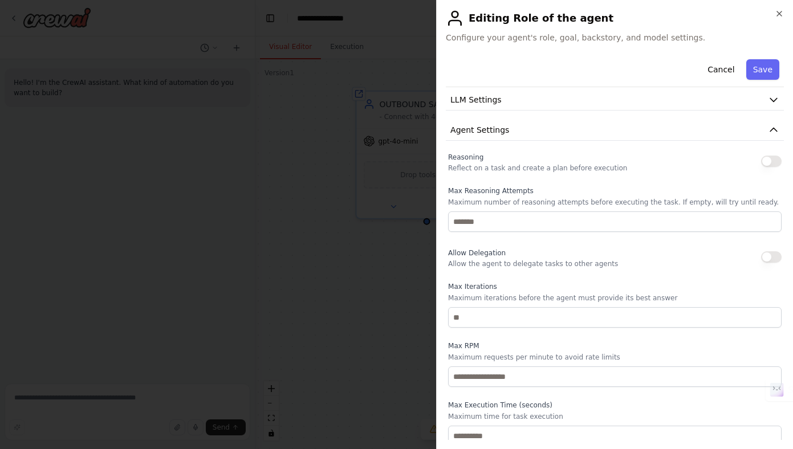
scroll to position [231, 0]
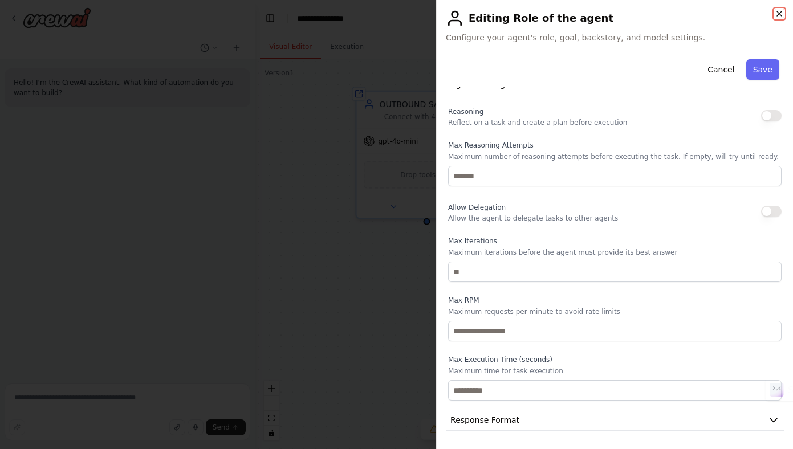
click at [778, 13] on icon "button" at bounding box center [779, 13] width 5 height 5
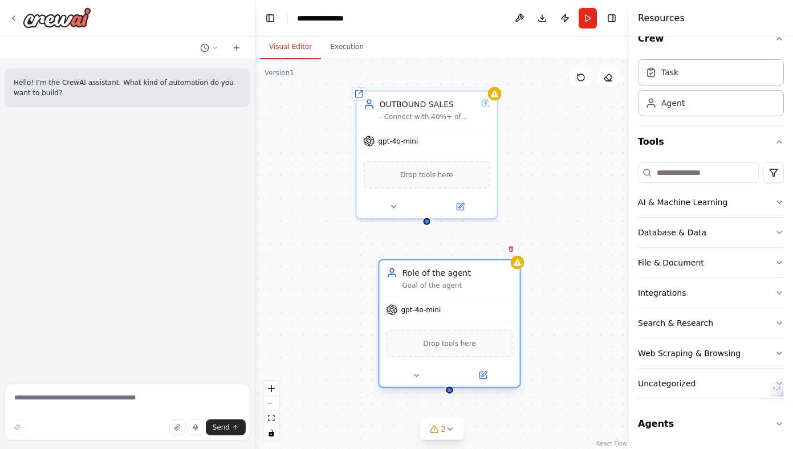
drag, startPoint x: 556, startPoint y: 152, endPoint x: 423, endPoint y: 286, distance: 188.7
click at [423, 286] on div "Goal of the agent" at bounding box center [458, 285] width 111 height 9
click at [513, 252] on icon at bounding box center [511, 249] width 7 height 7
click at [485, 247] on button "Confirm" at bounding box center [478, 249] width 40 height 14
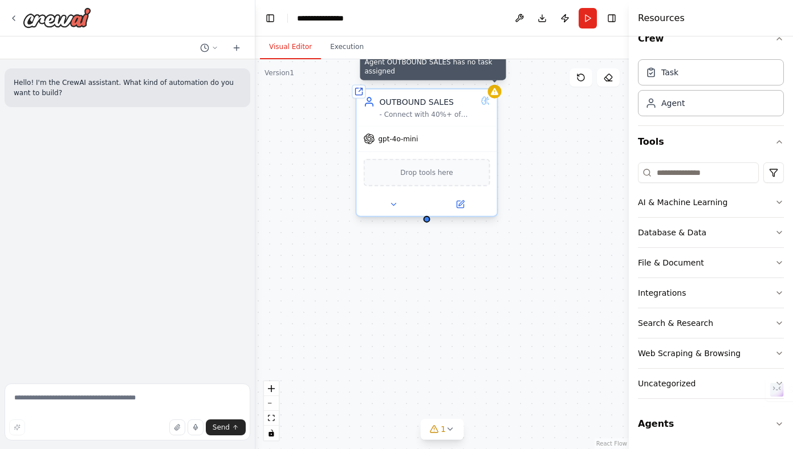
click at [499, 90] on icon at bounding box center [494, 91] width 9 height 9
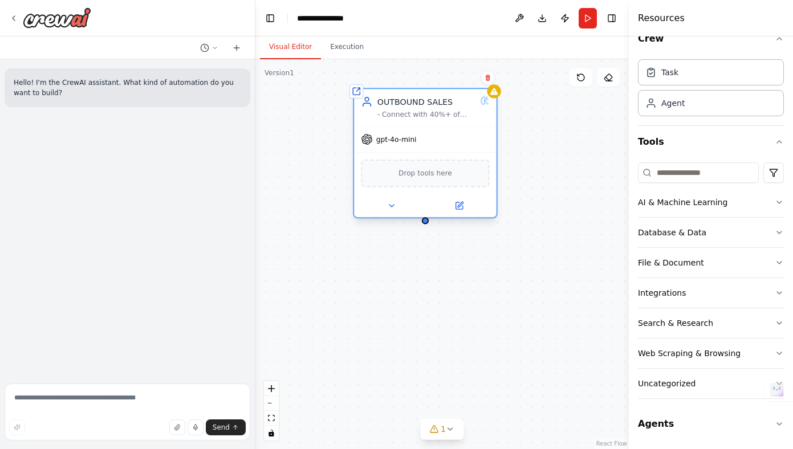
click at [436, 116] on div "- Connect with 40%+ of dialed prospects (successful reach rate) - Generate qual…" at bounding box center [426, 114] width 98 height 9
click at [485, 105] on div "OUTBOUND SALES - Connect with 40%+ of dialed prospects (successful reach rate) …" at bounding box center [425, 107] width 128 height 23
click at [459, 206] on icon at bounding box center [460, 204] width 5 height 5
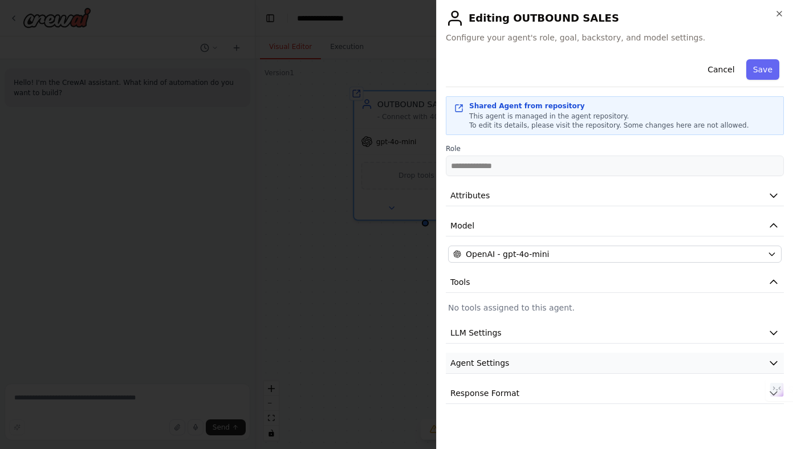
click at [470, 359] on span "Agent Settings" at bounding box center [479, 363] width 59 height 11
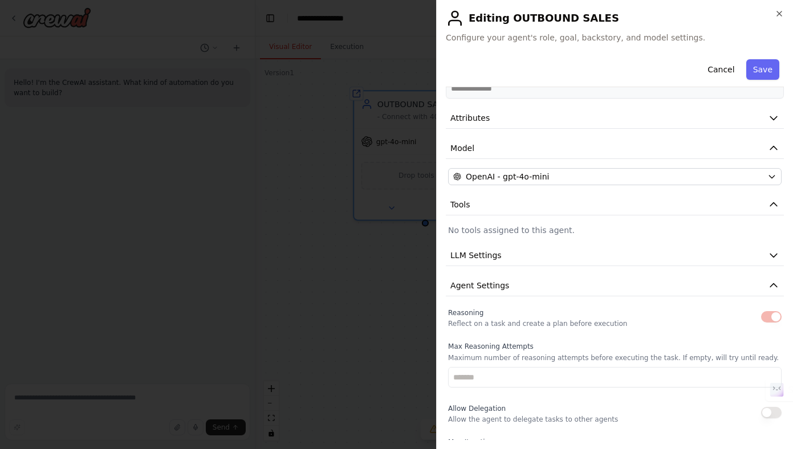
scroll to position [0, 0]
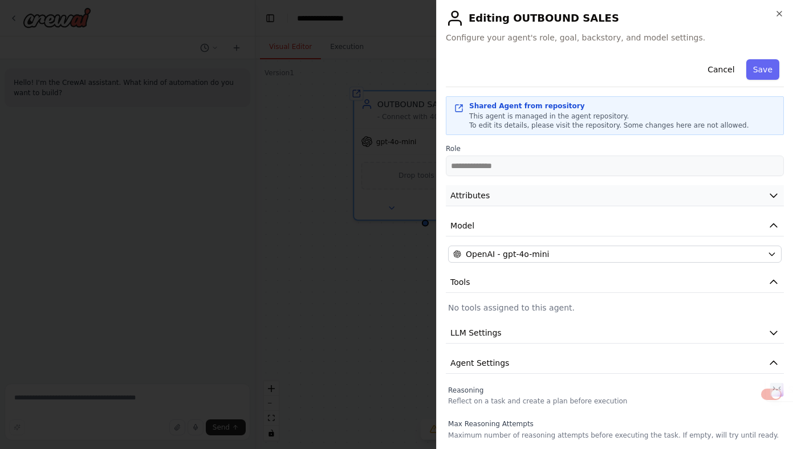
click at [501, 199] on button "Attributes" at bounding box center [615, 195] width 338 height 21
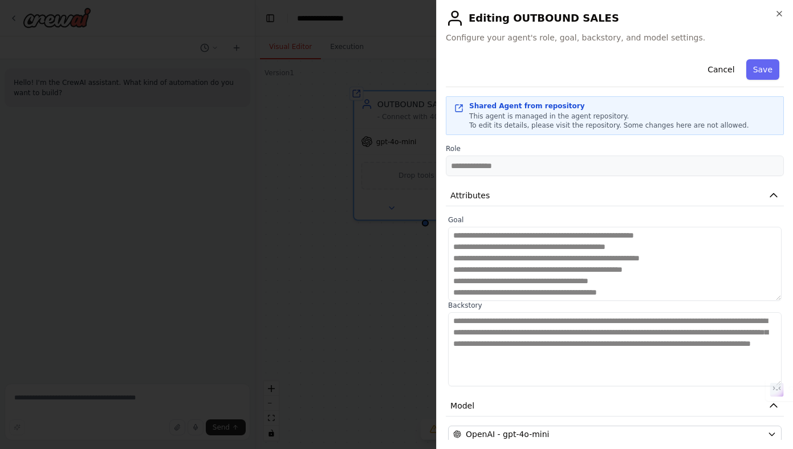
click at [778, 6] on div "**********" at bounding box center [614, 224] width 357 height 449
click at [778, 15] on icon "button" at bounding box center [779, 13] width 5 height 5
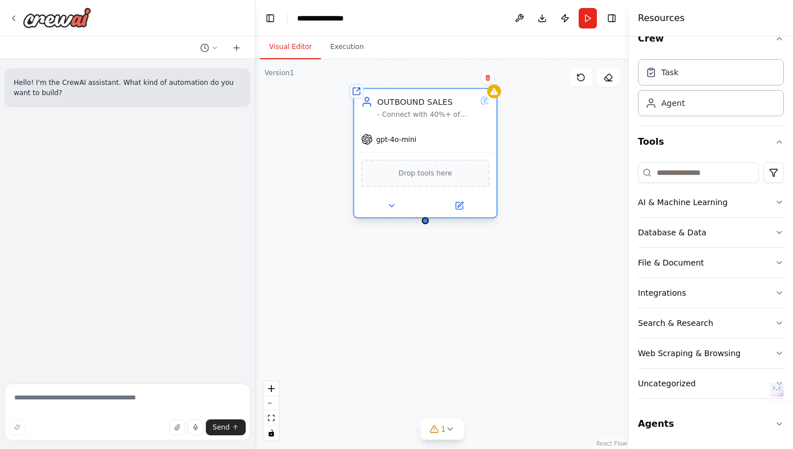
click at [413, 180] on div "Drop tools here" at bounding box center [425, 174] width 128 height 28
click at [652, 227] on div "Database & Data" at bounding box center [672, 232] width 68 height 11
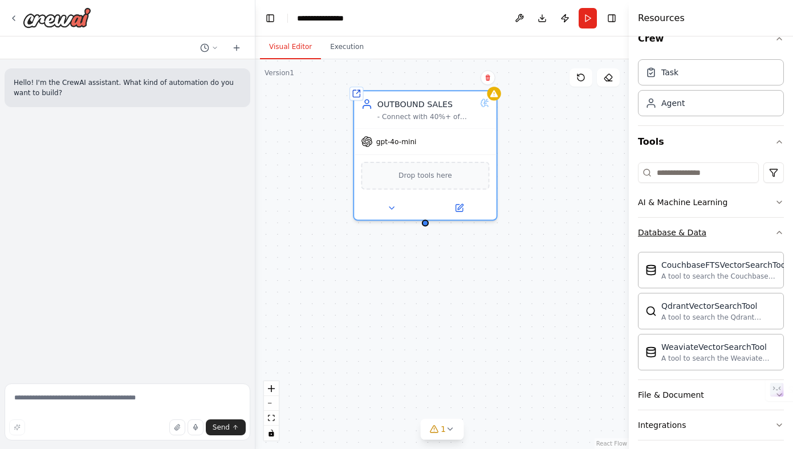
click at [689, 232] on div "Database & Data" at bounding box center [672, 232] width 68 height 11
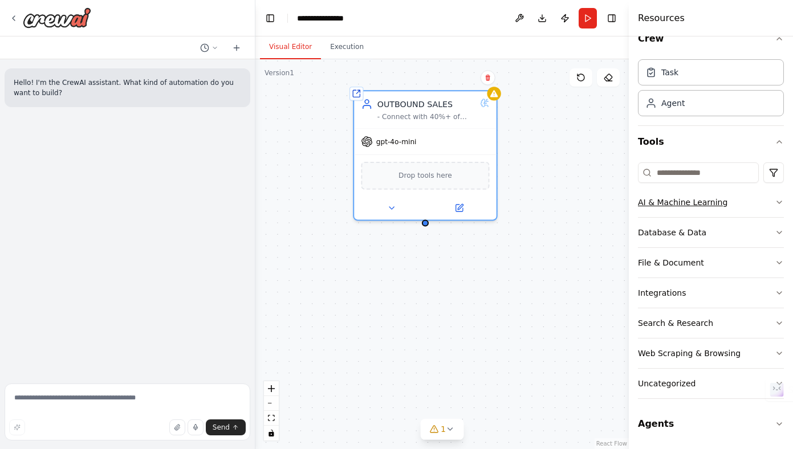
click at [689, 212] on button "AI & Machine Learning" at bounding box center [711, 203] width 146 height 30
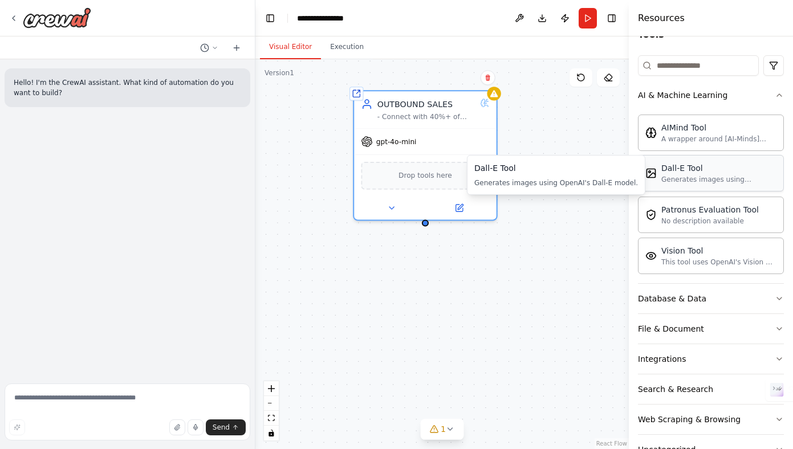
scroll to position [126, 0]
click at [675, 331] on div "File & Document" at bounding box center [671, 328] width 66 height 11
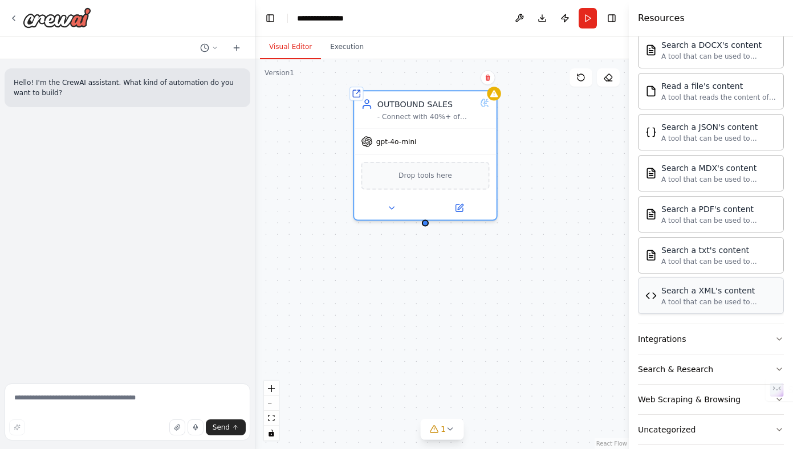
scroll to position [497, 0]
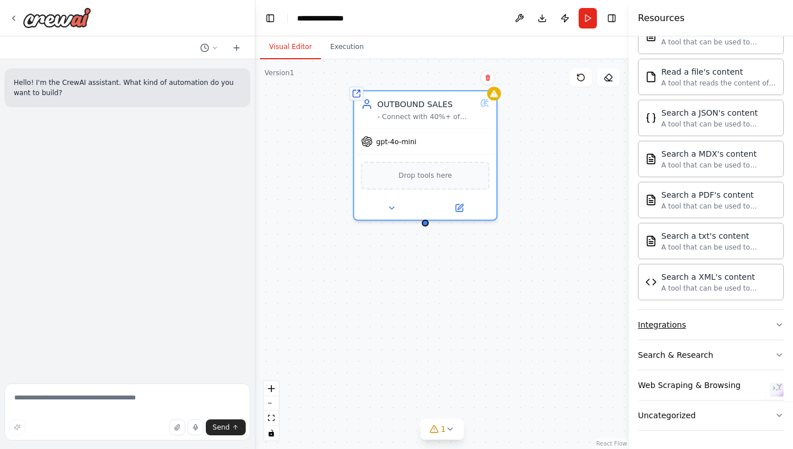
click at [674, 328] on div "Integrations" at bounding box center [662, 324] width 48 height 11
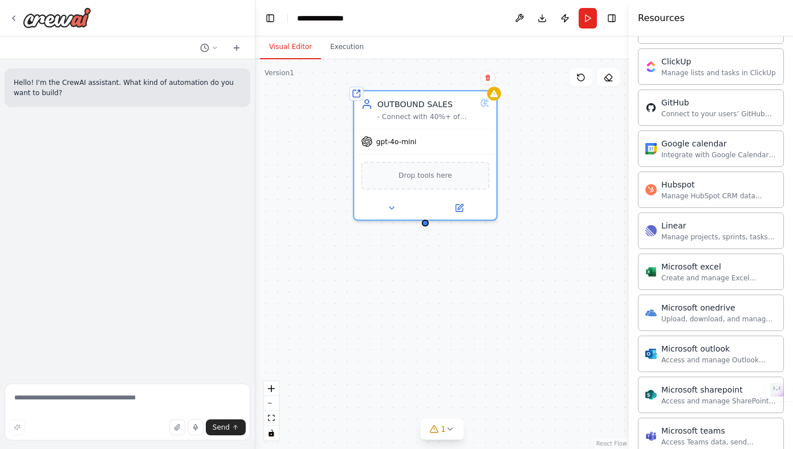
scroll to position [877, 0]
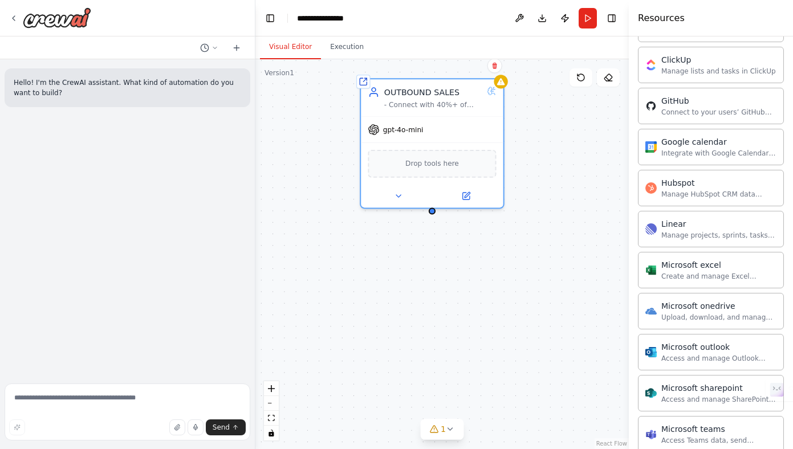
drag, startPoint x: 425, startPoint y: 229, endPoint x: 432, endPoint y: 217, distance: 13.8
click at [432, 217] on div "Shared agent from repository OUTBOUND SALES - Connect with 40%+ of dialed prosp…" at bounding box center [442, 254] width 374 height 390
click at [393, 201] on button at bounding box center [399, 194] width 66 height 14
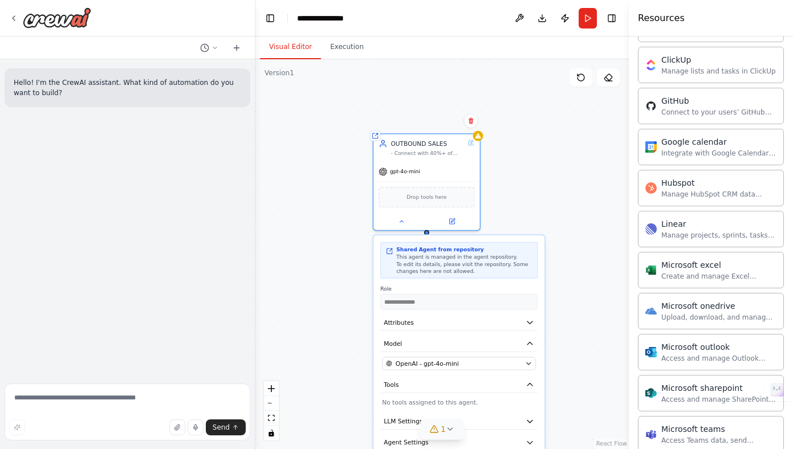
click at [438, 437] on button "1" at bounding box center [442, 429] width 44 height 21
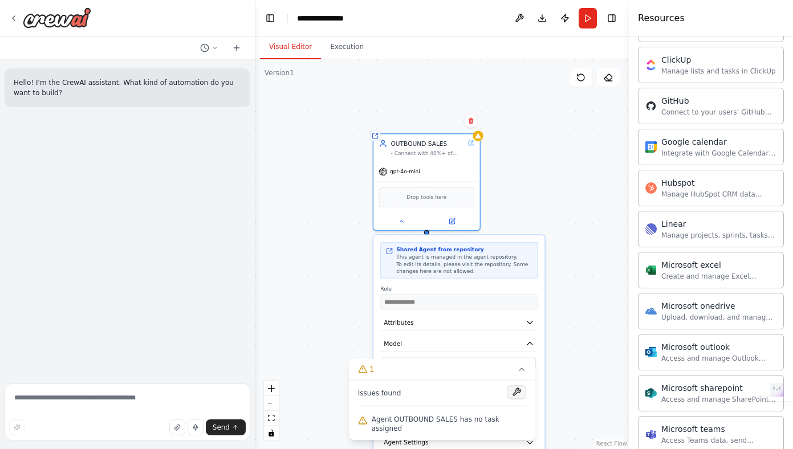
click at [517, 399] on button at bounding box center [516, 392] width 19 height 14
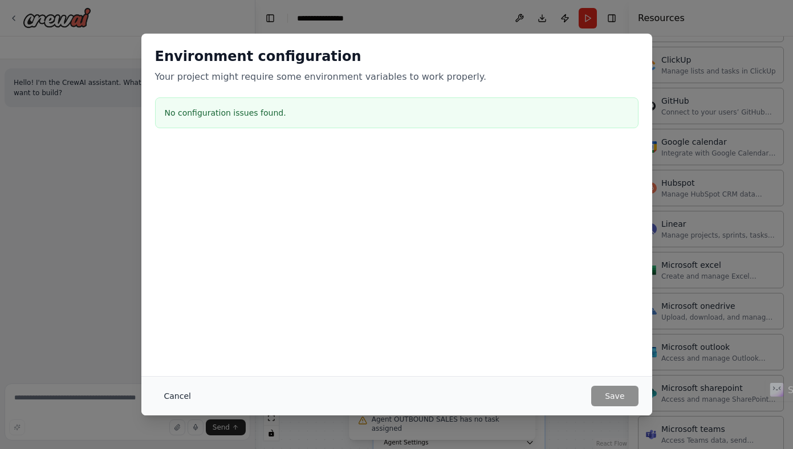
click at [169, 397] on button "Cancel" at bounding box center [177, 396] width 45 height 21
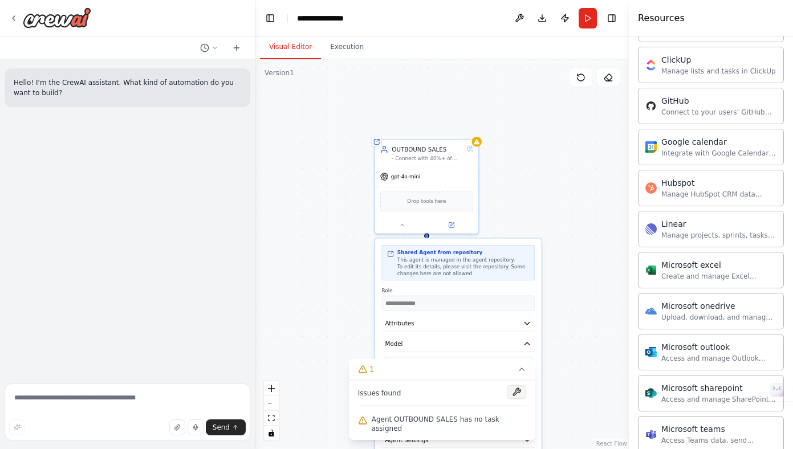
click at [519, 399] on button at bounding box center [516, 392] width 19 height 14
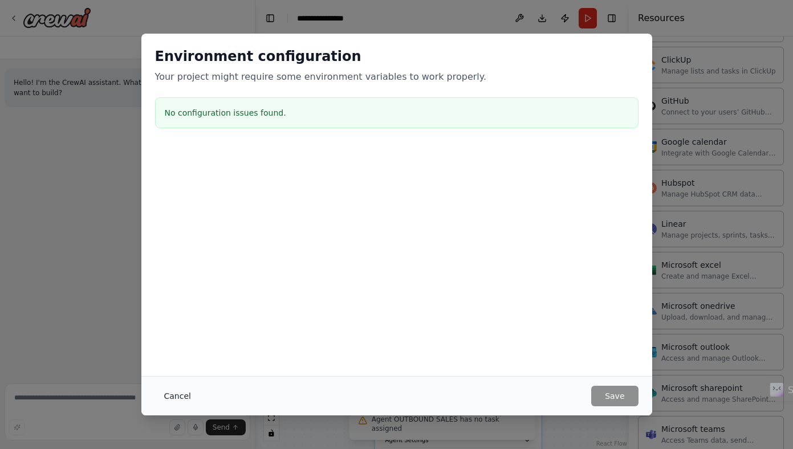
click at [177, 396] on button "Cancel" at bounding box center [177, 396] width 45 height 21
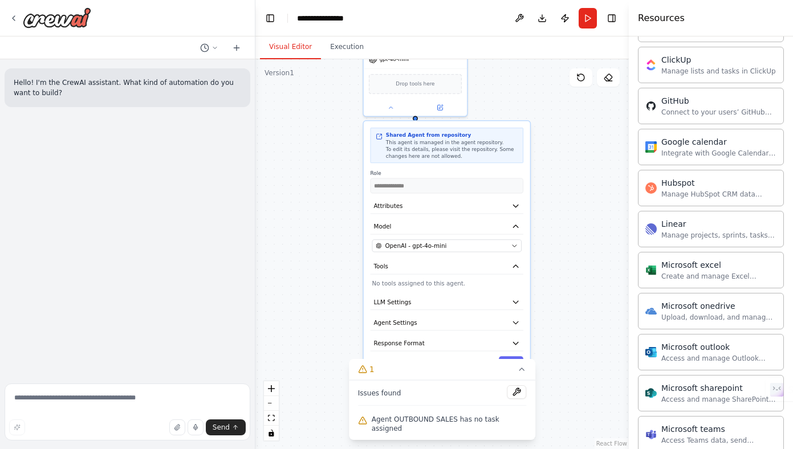
drag, startPoint x: 338, startPoint y: 188, endPoint x: 327, endPoint y: 70, distance: 118.0
click at [327, 70] on div "**********" at bounding box center [442, 254] width 374 height 390
click at [414, 303] on button "LLM Settings" at bounding box center [447, 302] width 153 height 15
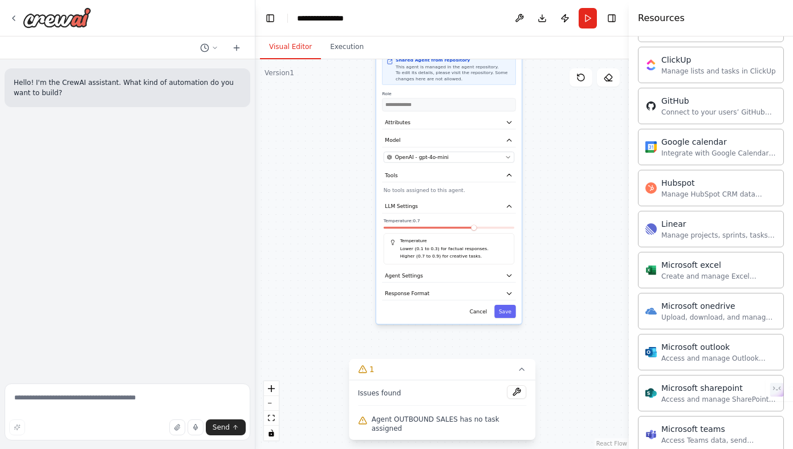
drag, startPoint x: 311, startPoint y: 279, endPoint x: 317, endPoint y: 184, distance: 96.0
click at [317, 184] on div "**********" at bounding box center [442, 254] width 374 height 390
click at [400, 282] on button "Agent Settings" at bounding box center [449, 276] width 134 height 14
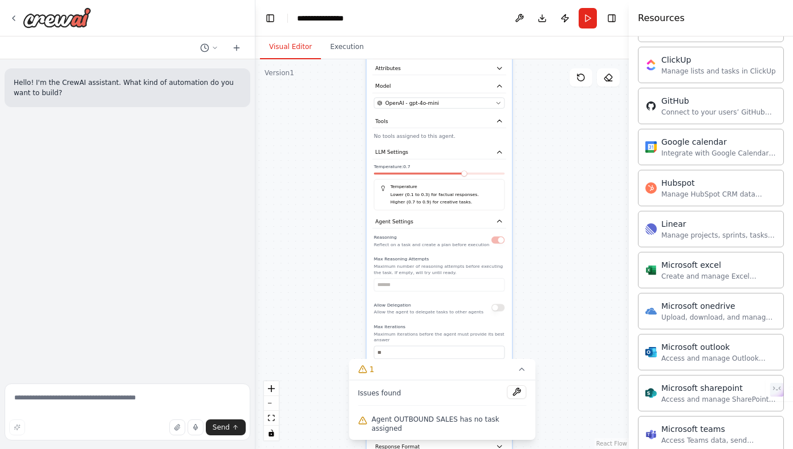
drag, startPoint x: 339, startPoint y: 311, endPoint x: 329, endPoint y: 258, distance: 54.6
click at [329, 258] on div "**********" at bounding box center [442, 254] width 374 height 390
click at [500, 224] on icon "button" at bounding box center [499, 221] width 7 height 7
click at [490, 237] on button "Response Format" at bounding box center [439, 240] width 134 height 14
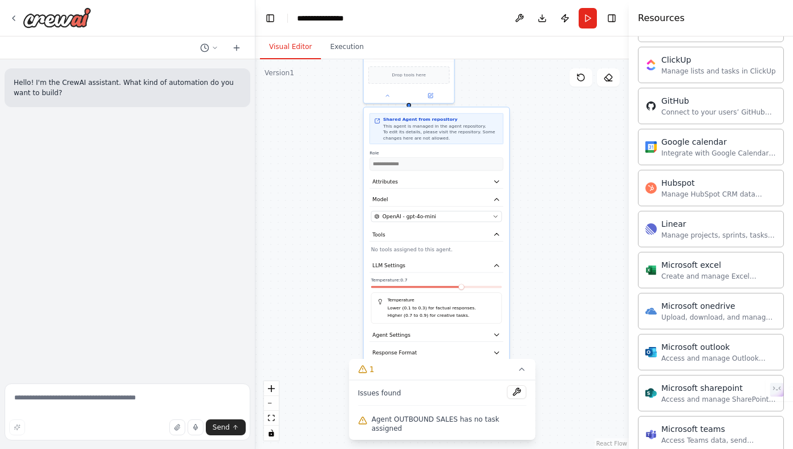
drag, startPoint x: 302, startPoint y: 230, endPoint x: 300, endPoint y: 343, distance: 112.9
click at [300, 343] on div "**********" at bounding box center [442, 254] width 374 height 390
click at [541, 227] on div "**********" at bounding box center [442, 254] width 374 height 390
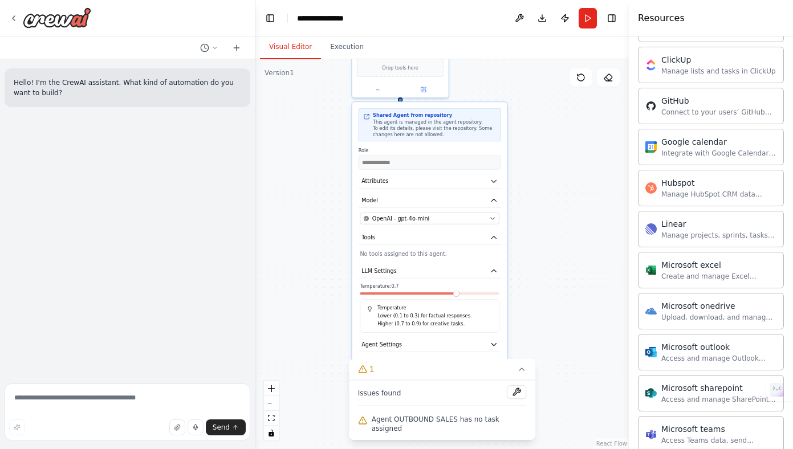
click at [399, 103] on div "**********" at bounding box center [429, 249] width 155 height 294
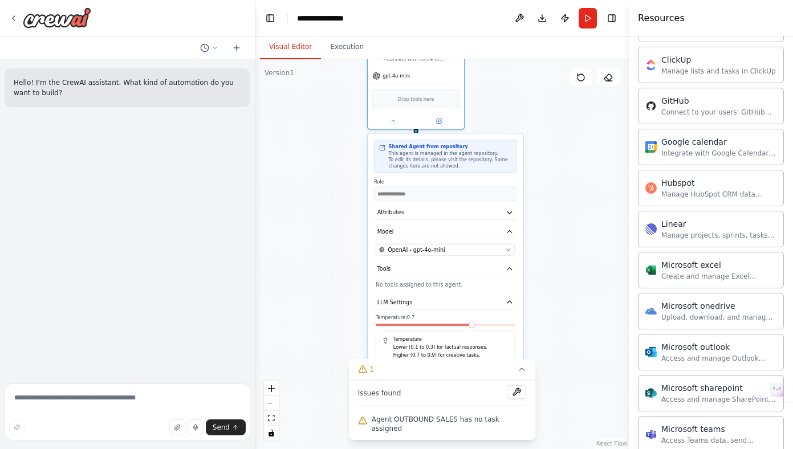
drag, startPoint x: 399, startPoint y: 103, endPoint x: 416, endPoint y: 133, distance: 35.2
click at [416, 133] on div "**********" at bounding box center [445, 280] width 155 height 294
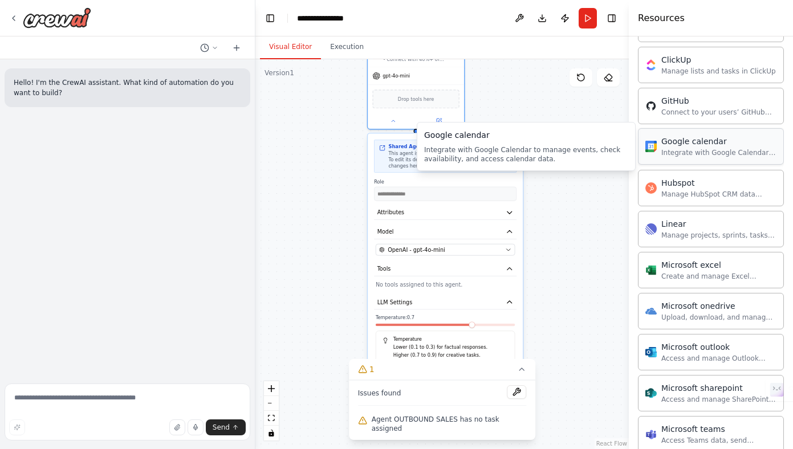
click at [666, 147] on div "Google calendar Integrate with Google Calendar to manage events, check availabi…" at bounding box center [718, 147] width 115 height 22
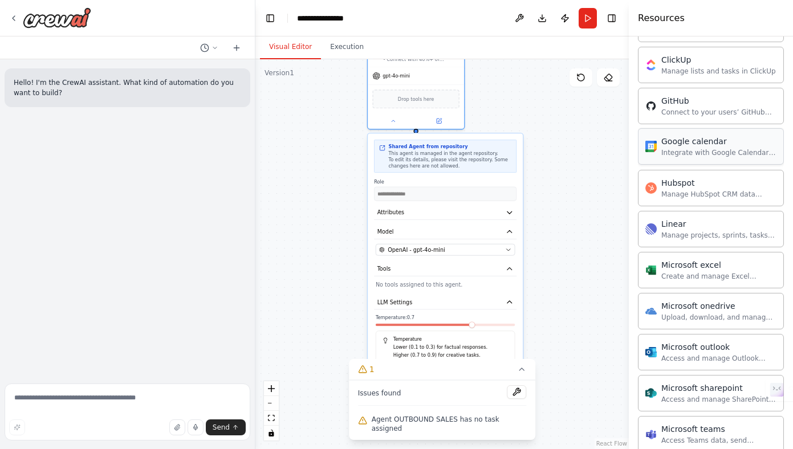
click at [719, 149] on div "Integrate with Google Calendar to manage events, check availability, and access…" at bounding box center [718, 152] width 115 height 9
click at [145, 389] on textarea at bounding box center [128, 412] width 246 height 57
type textarea "*"
click at [143, 399] on textarea "**********" at bounding box center [128, 412] width 246 height 57
click at [172, 397] on textarea "**********" at bounding box center [128, 412] width 246 height 57
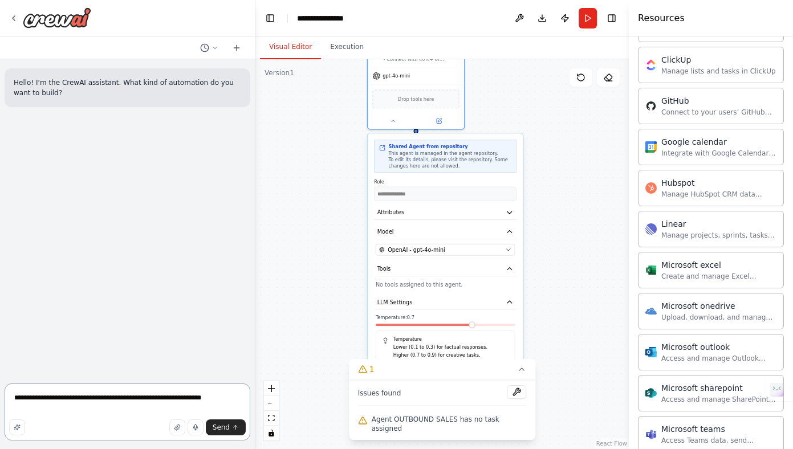
click at [213, 415] on textarea "**********" at bounding box center [128, 412] width 246 height 57
type textarea "**********"
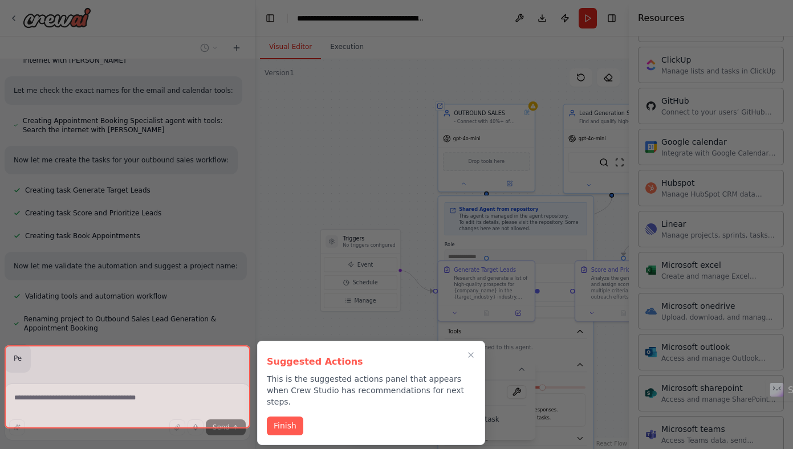
scroll to position [561, 0]
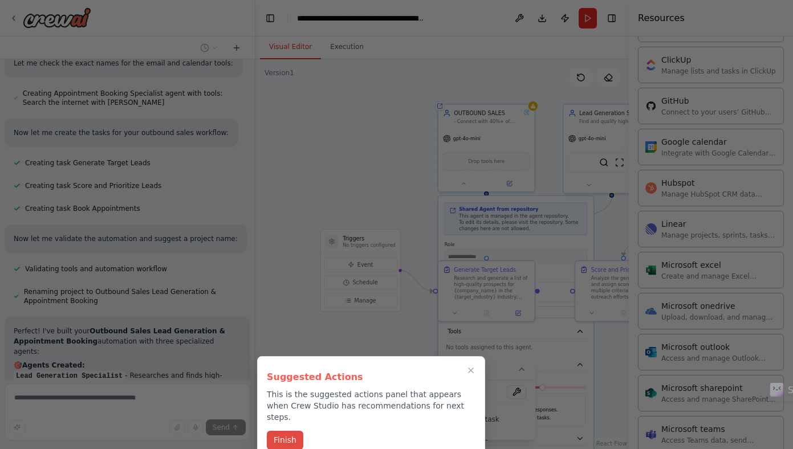
click at [285, 431] on button "Finish" at bounding box center [285, 440] width 36 height 19
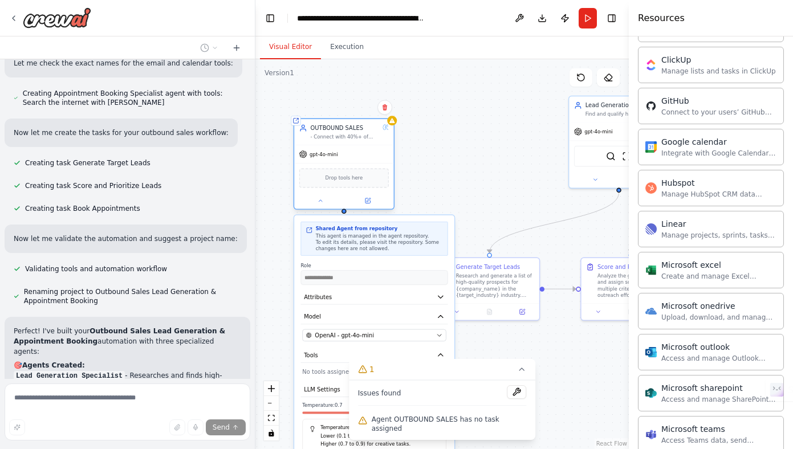
drag, startPoint x: 463, startPoint y: 104, endPoint x: 317, endPoint y: 131, distance: 148.3
click at [317, 131] on div "OUTBOUND SALES" at bounding box center [345, 128] width 69 height 8
click at [386, 112] on button at bounding box center [384, 107] width 15 height 15
click at [362, 110] on button "Confirm" at bounding box center [352, 107] width 40 height 14
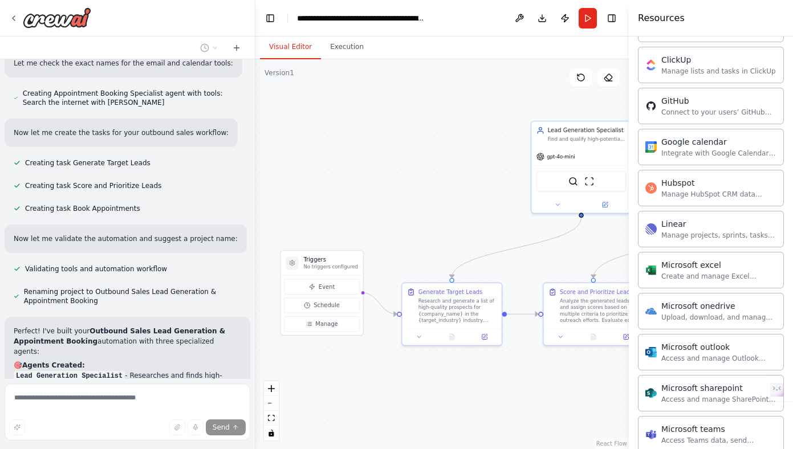
drag, startPoint x: 440, startPoint y: 108, endPoint x: 403, endPoint y: 133, distance: 45.2
click at [403, 133] on div ".deletable-edge-delete-btn { width: 20px; height: 20px; border: 0px solid #ffff…" at bounding box center [442, 254] width 374 height 390
